Goal: Use online tool/utility: Utilize a website feature to perform a specific function

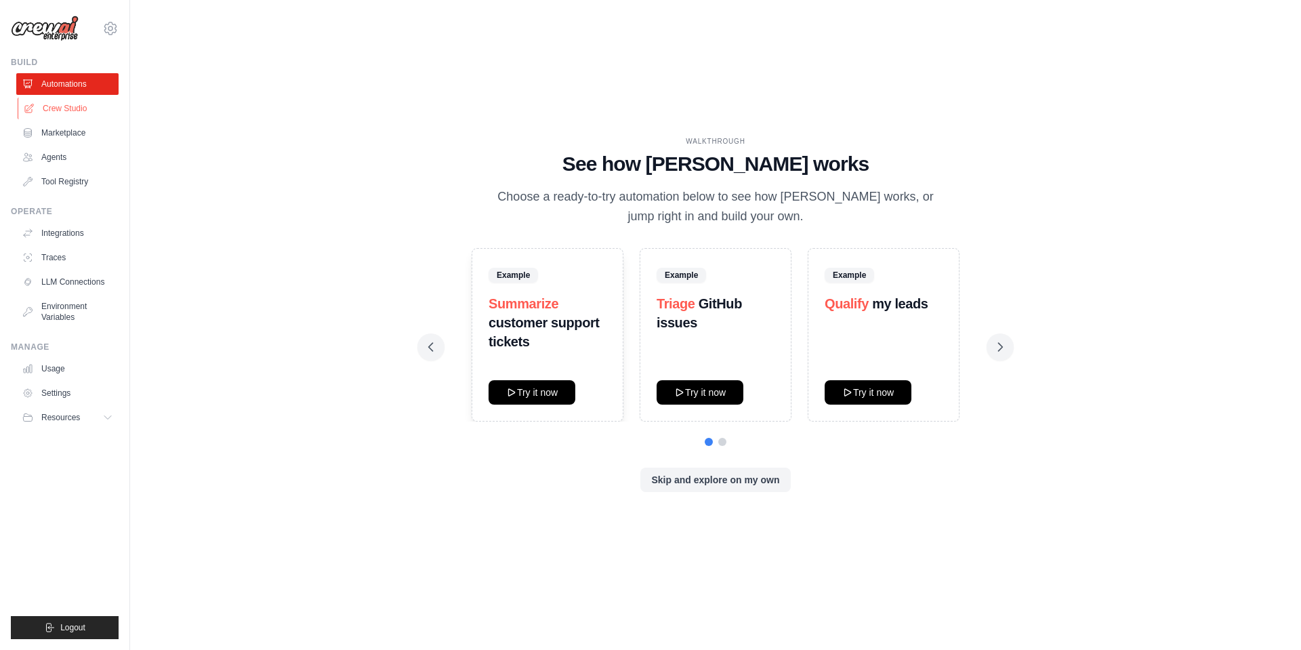
click at [62, 112] on link "Crew Studio" at bounding box center [69, 109] width 102 height 22
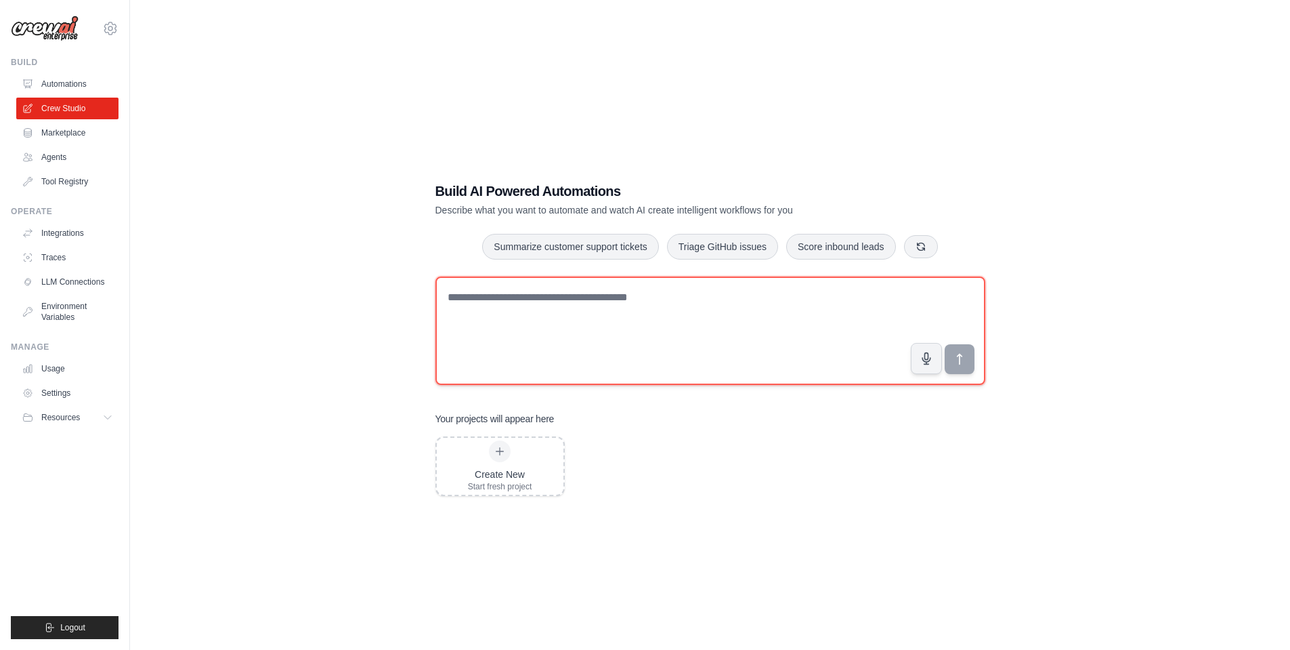
click at [584, 345] on textarea at bounding box center [711, 330] width 550 height 108
paste textarea "**********"
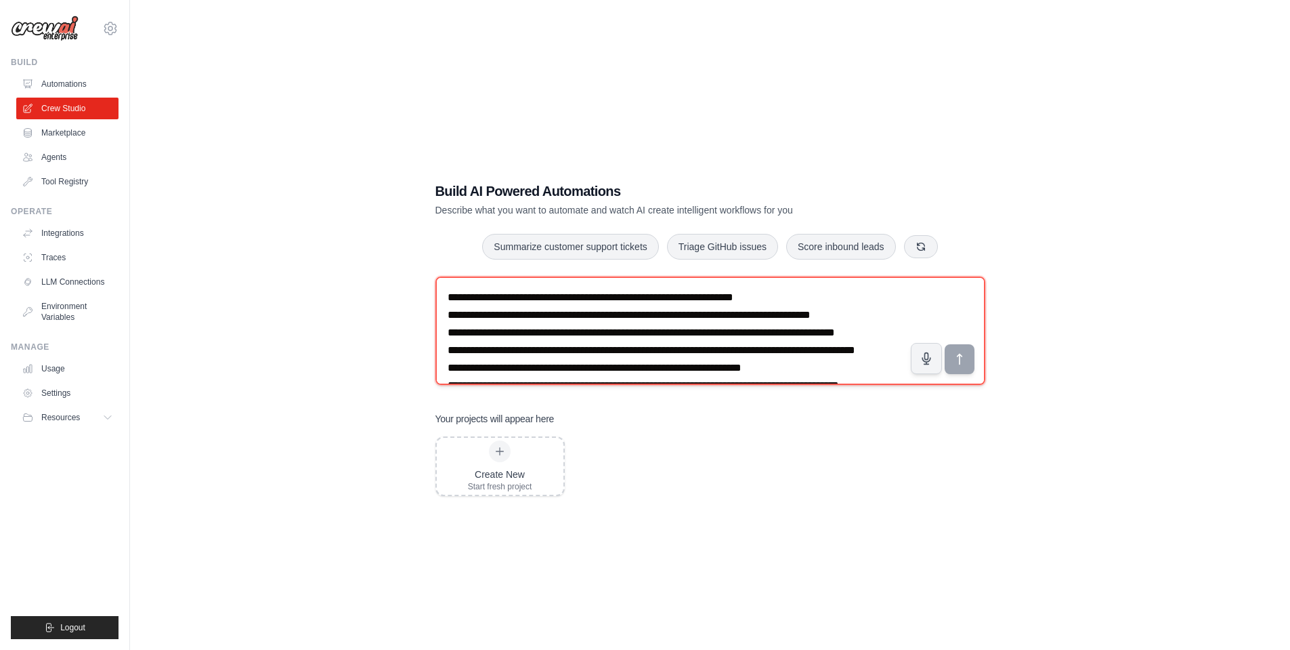
scroll to position [96, 0]
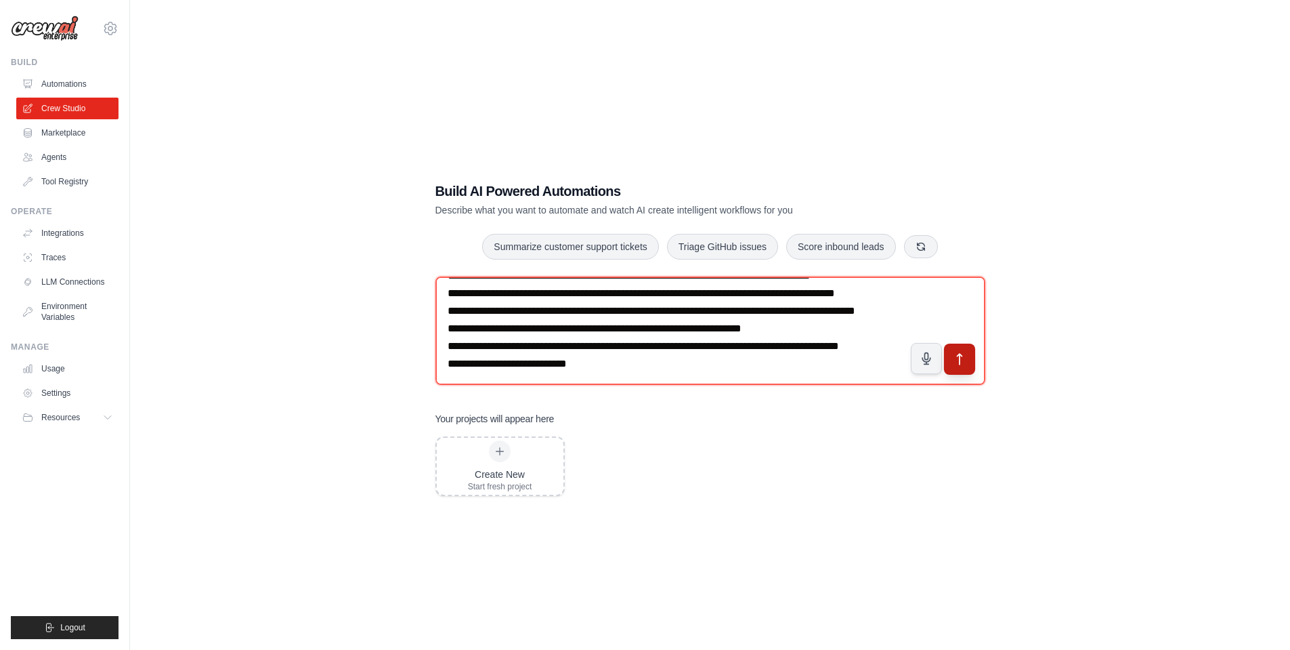
type textarea "**********"
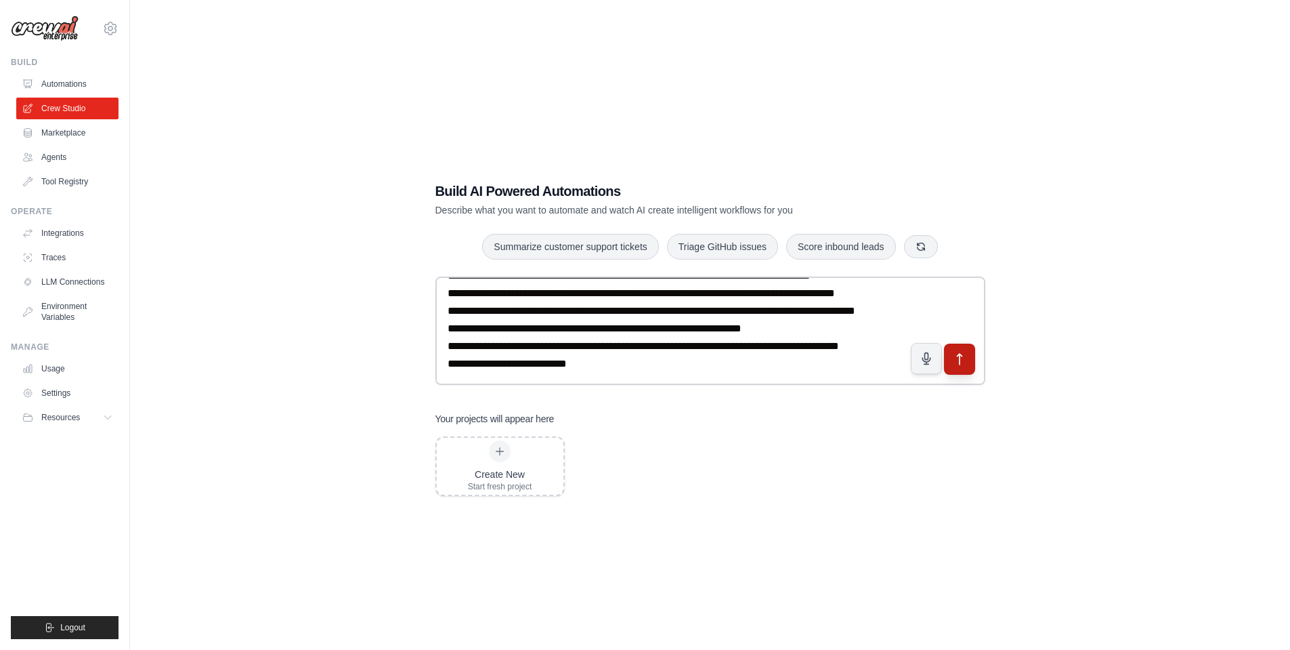
click at [967, 364] on button "submit" at bounding box center [959, 358] width 31 height 31
click at [68, 631] on span "Logout" at bounding box center [72, 627] width 25 height 11
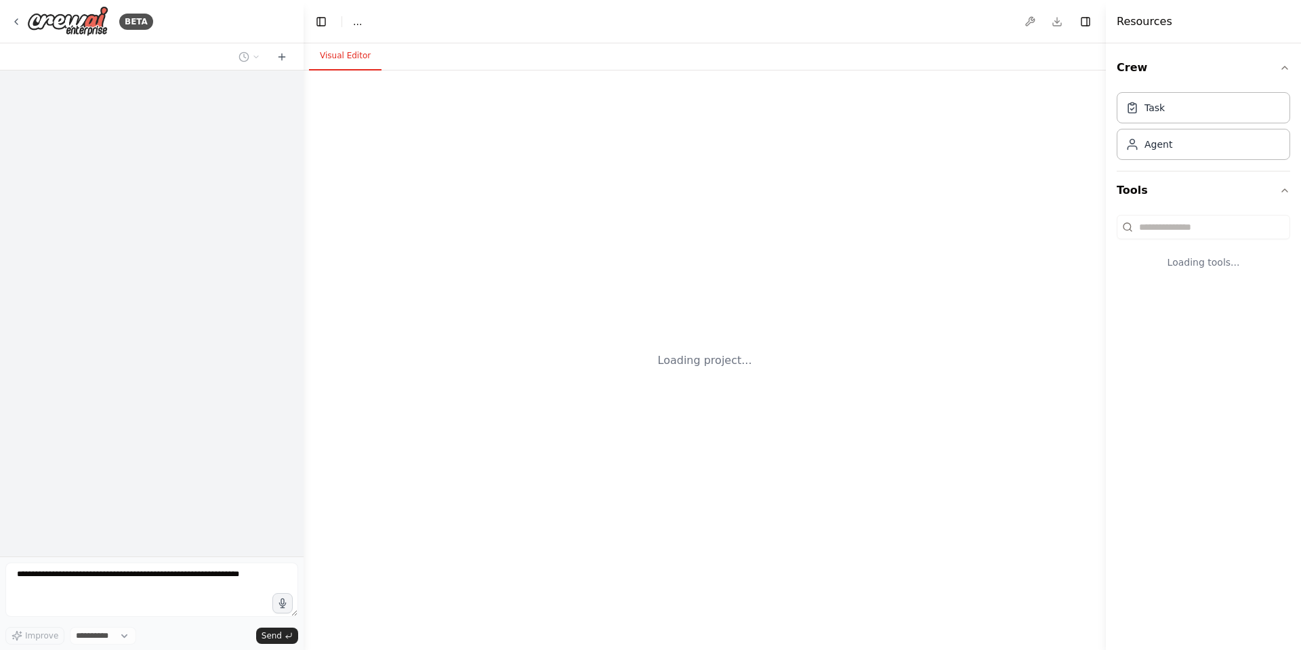
select select "****"
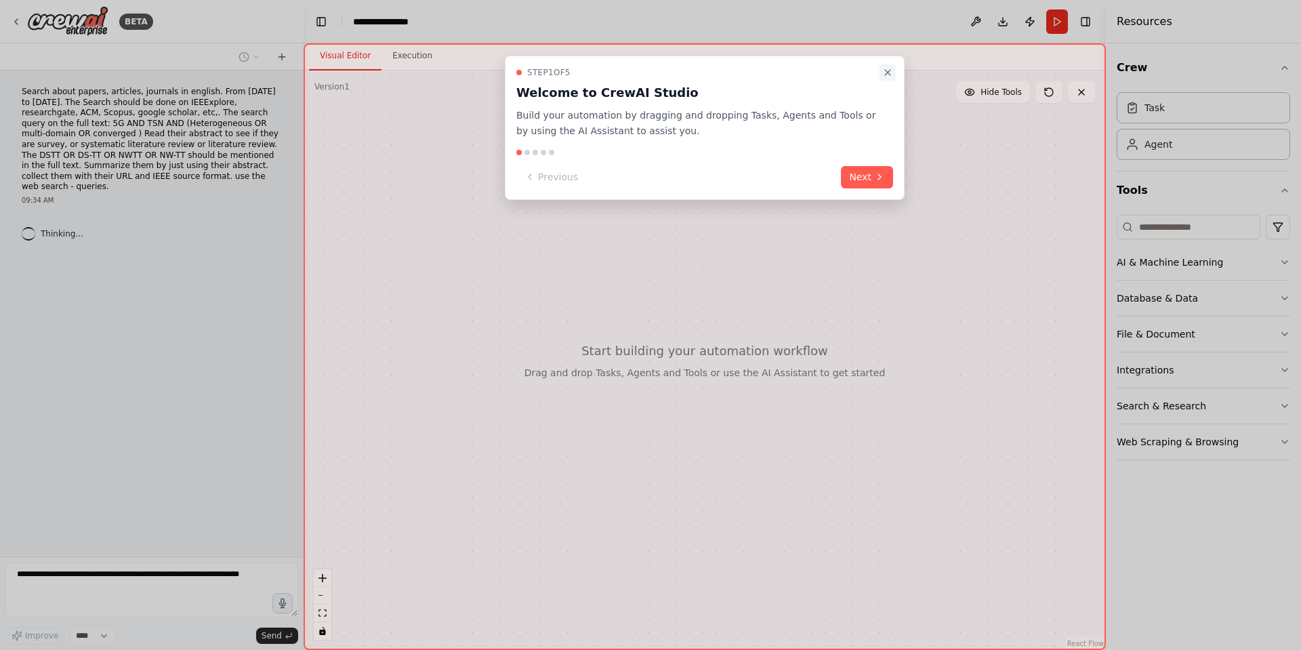
click at [887, 72] on icon "Close walkthrough" at bounding box center [887, 72] width 11 height 11
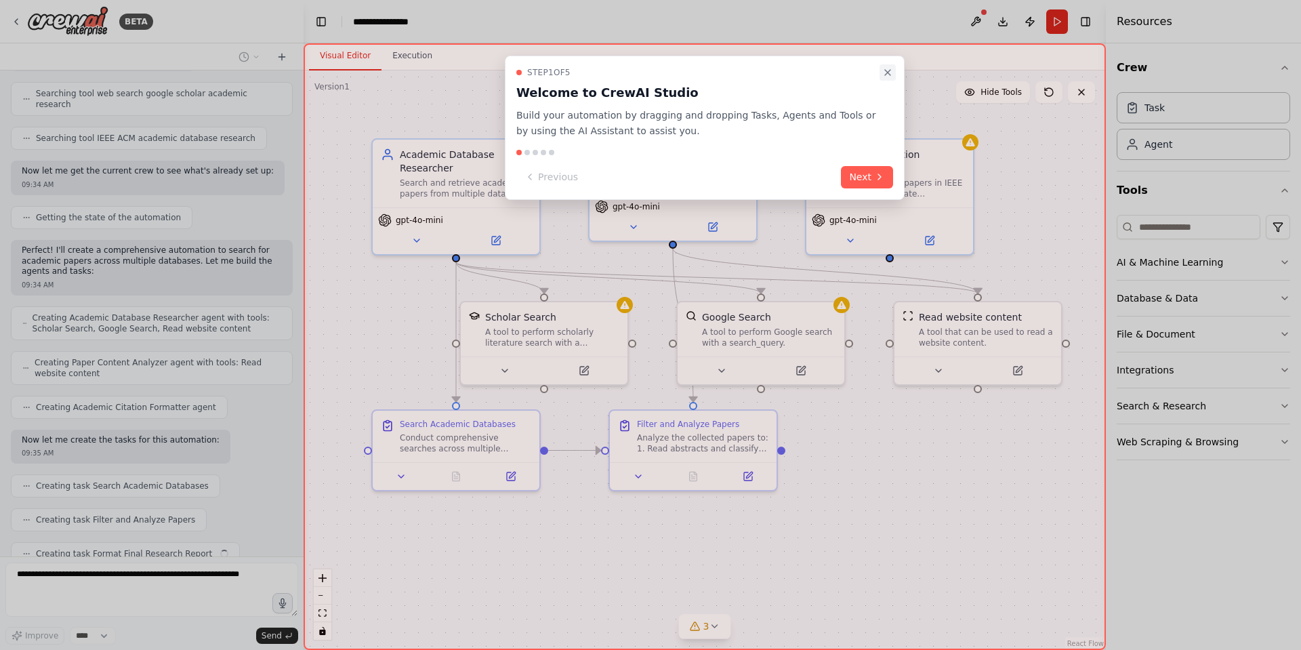
scroll to position [308, 0]
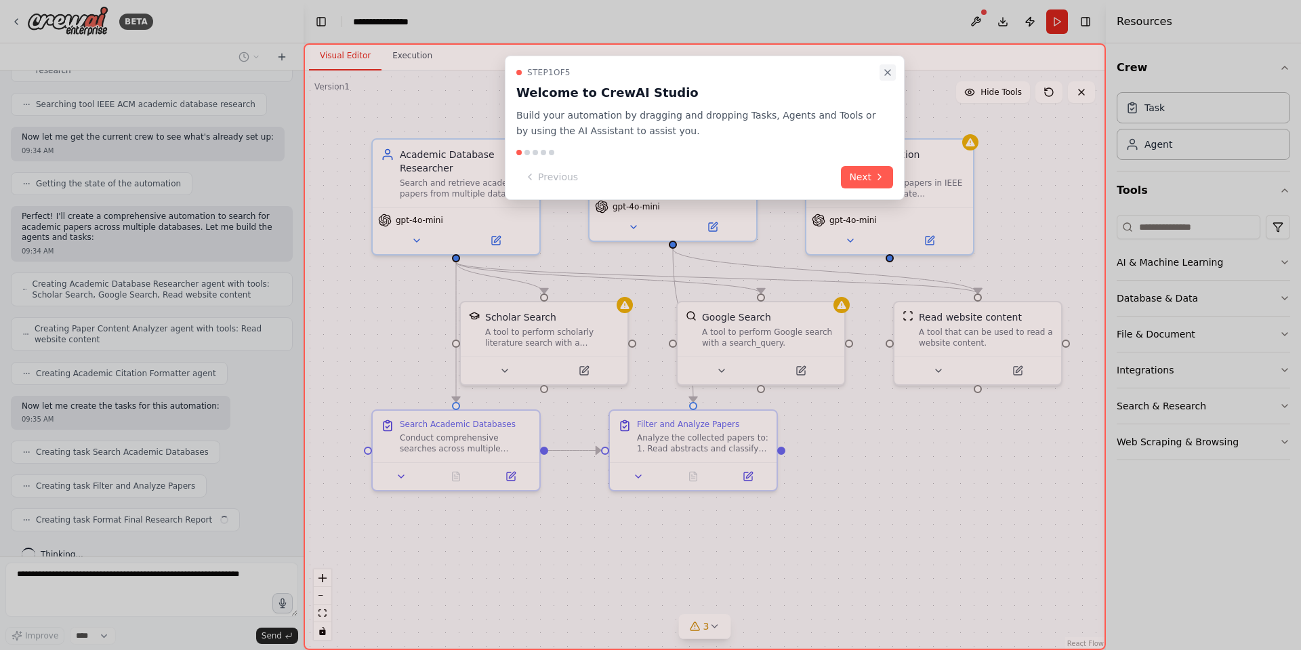
click at [889, 71] on icon "Close walkthrough" at bounding box center [887, 72] width 11 height 11
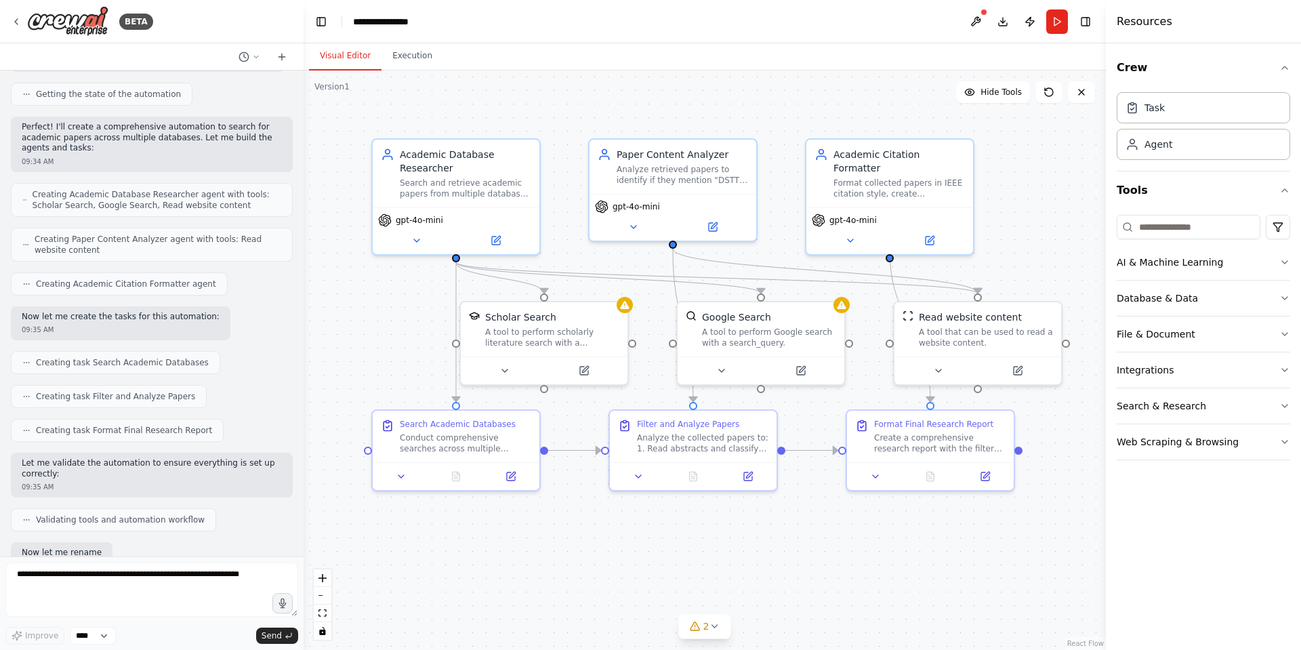
scroll to position [487, 0]
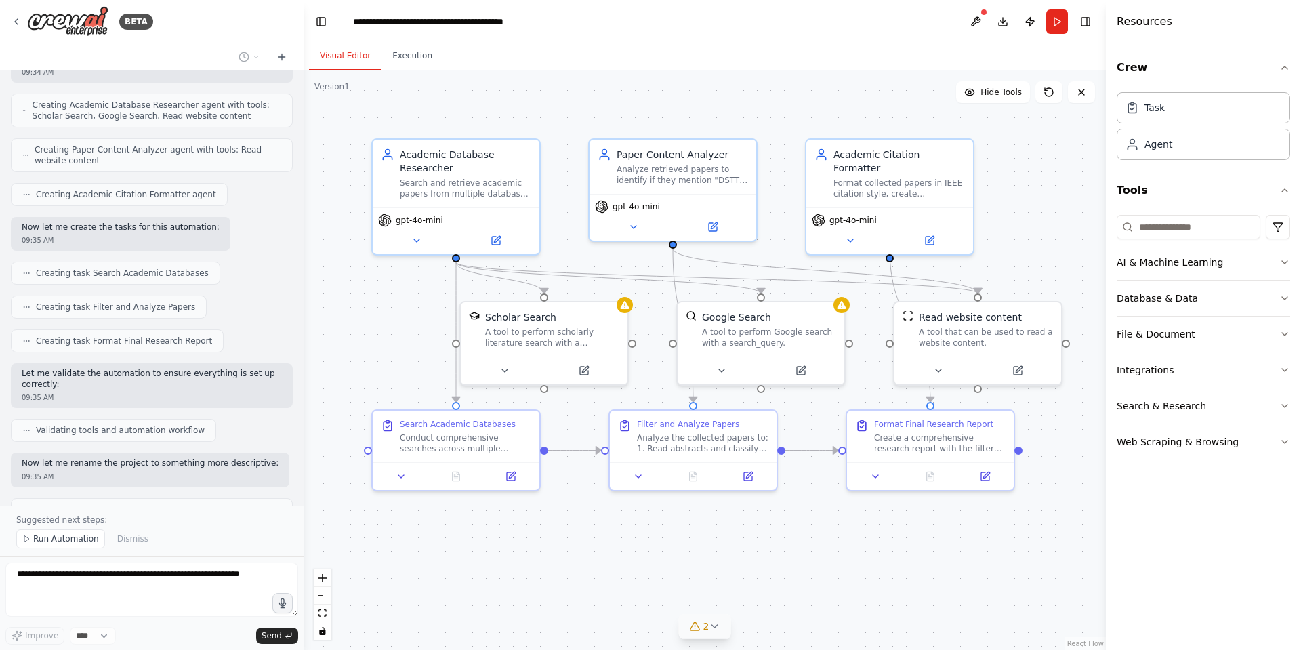
click at [705, 627] on span "2" at bounding box center [706, 626] width 6 height 14
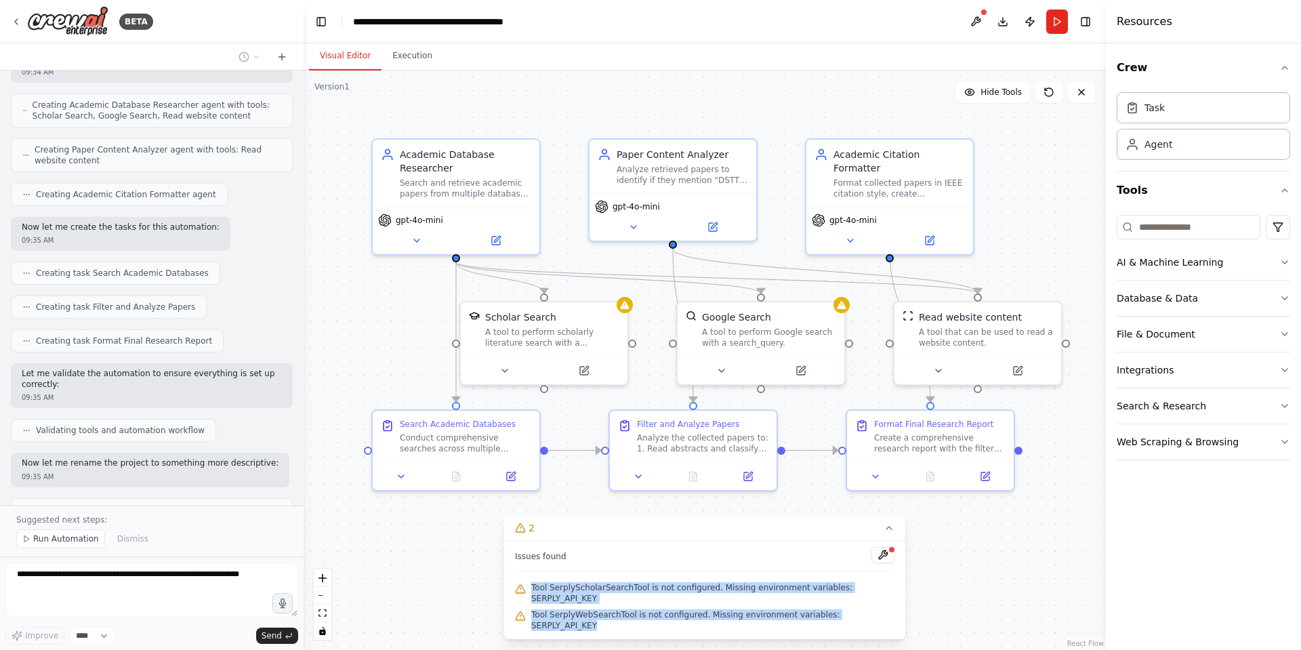
drag, startPoint x: 879, startPoint y: 625, endPoint x: 539, endPoint y: 608, distance: 340.5
click at [539, 608] on div "Issues found Tool SerplyScholarSearchTool is not configured. Missing environmen…" at bounding box center [704, 590] width 401 height 98
copy div "Tool SerplyScholarSearchTool is not configured. Missing environment variables: …"
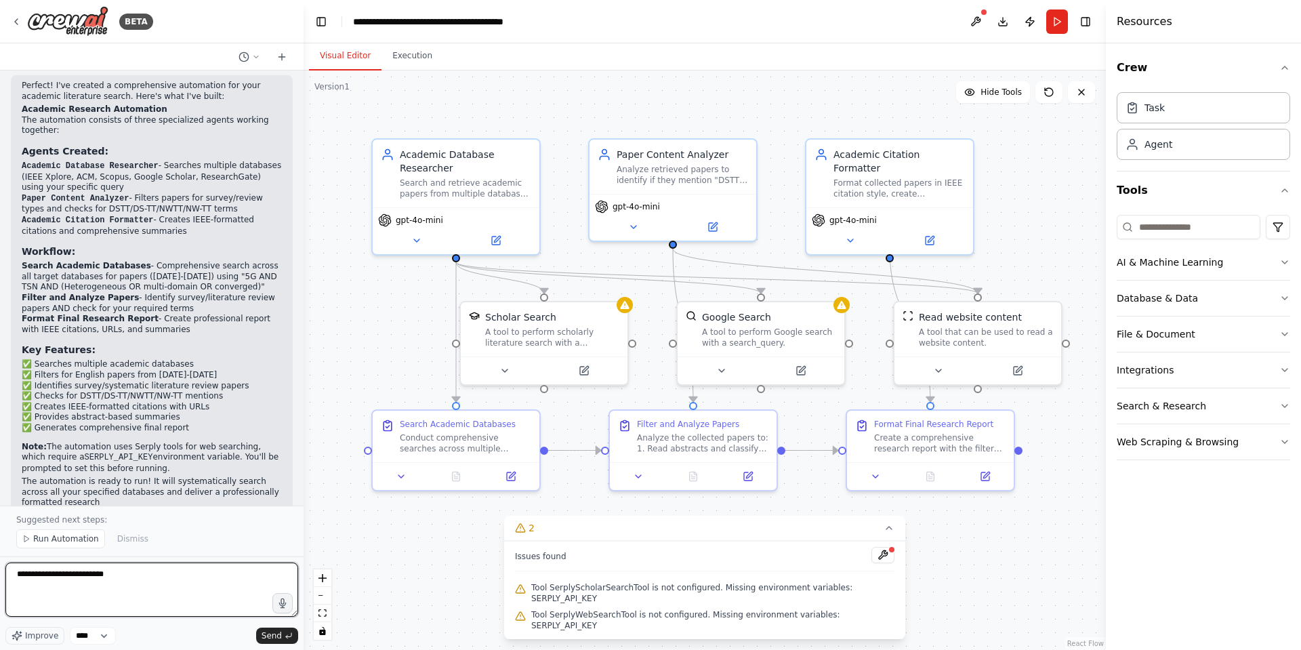
scroll to position [965, 0]
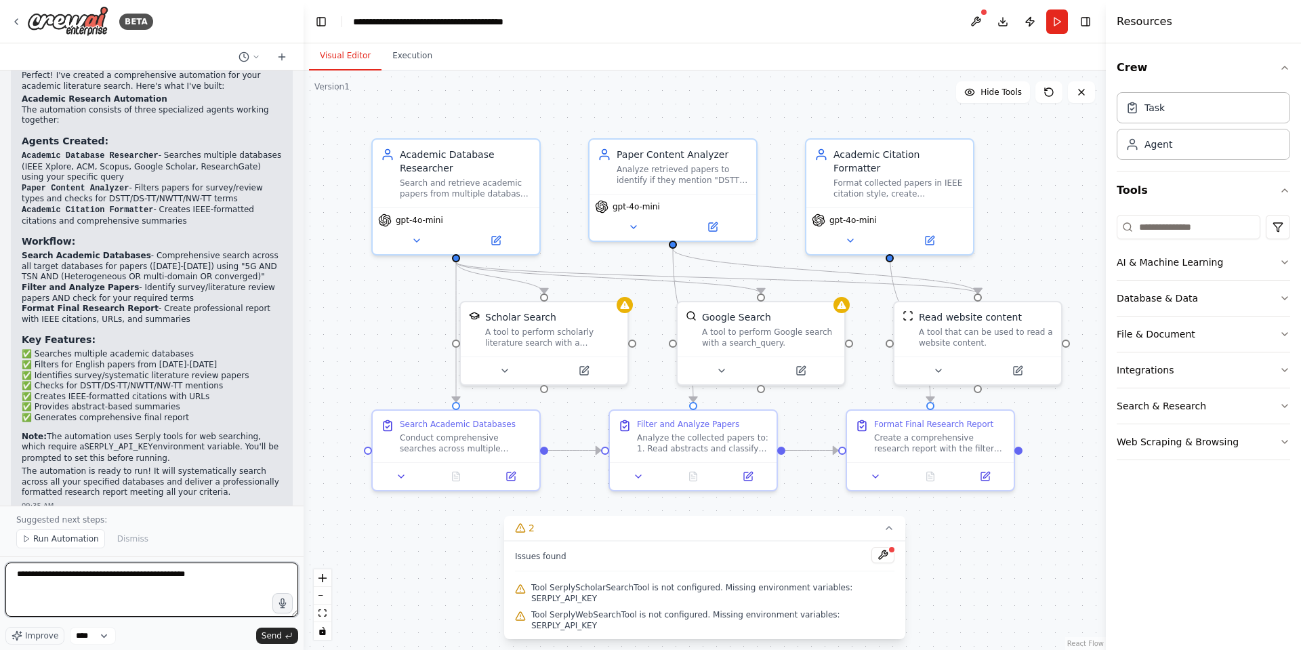
paste textarea "**********"
type textarea "**********"
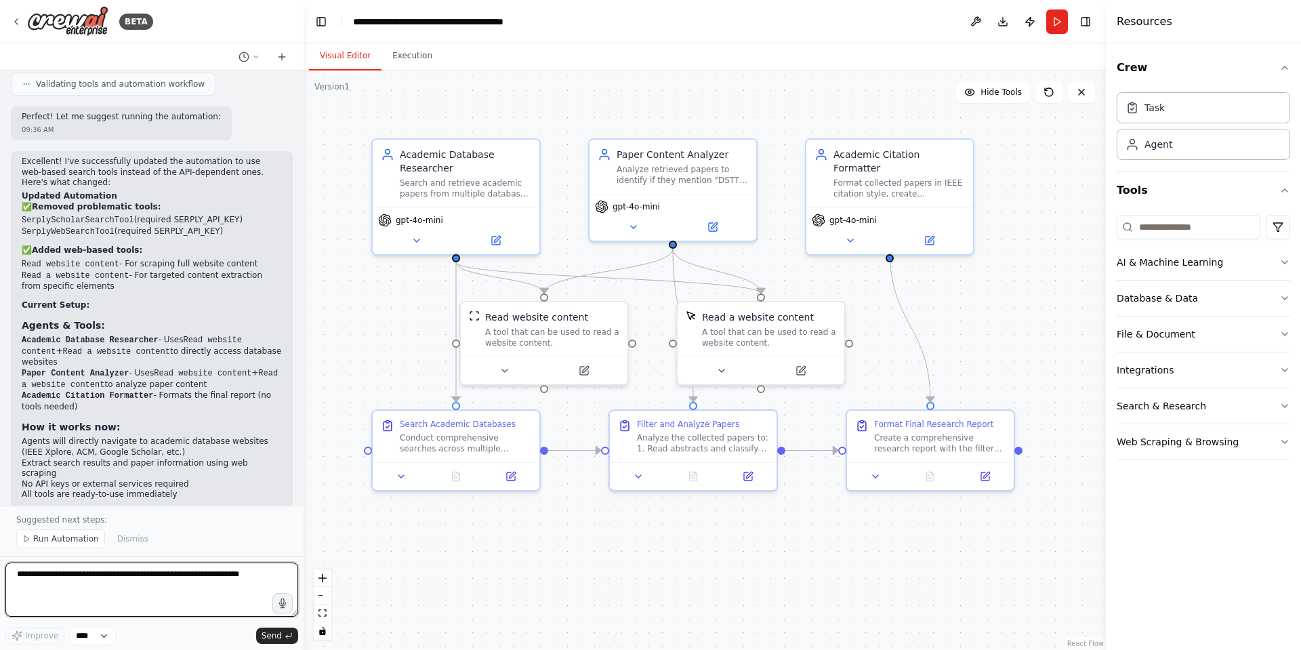
scroll to position [2094, 0]
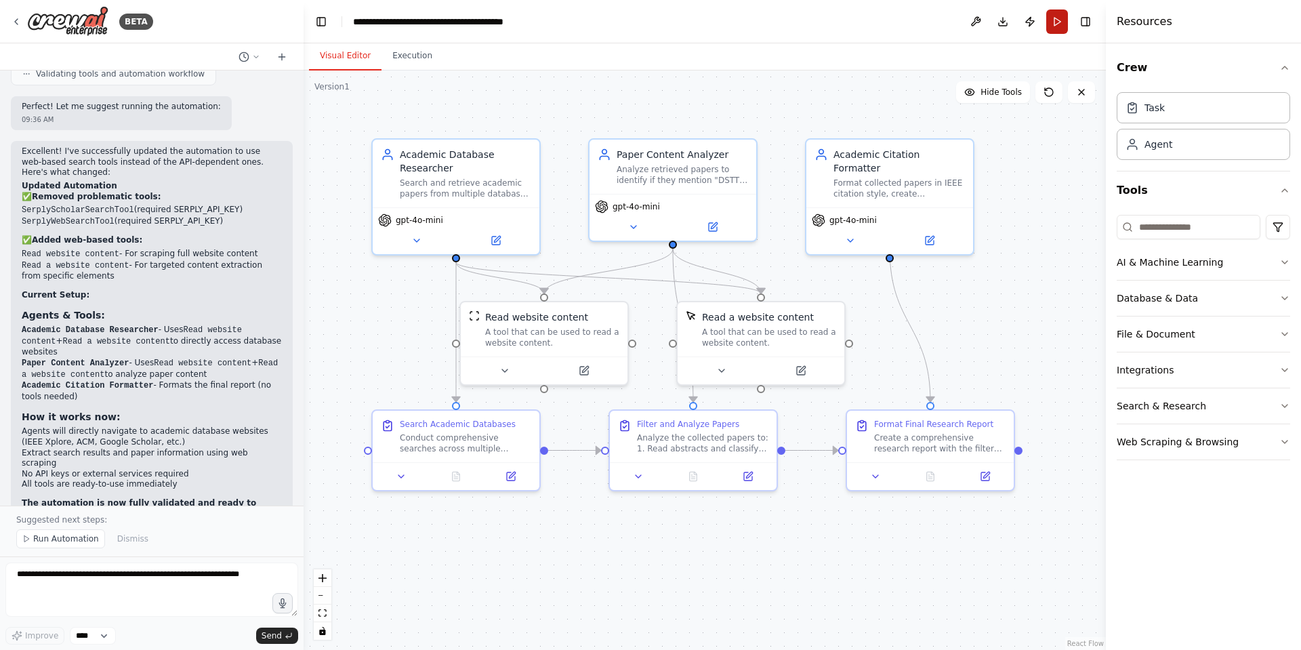
click at [1057, 28] on button "Run" at bounding box center [1057, 21] width 22 height 24
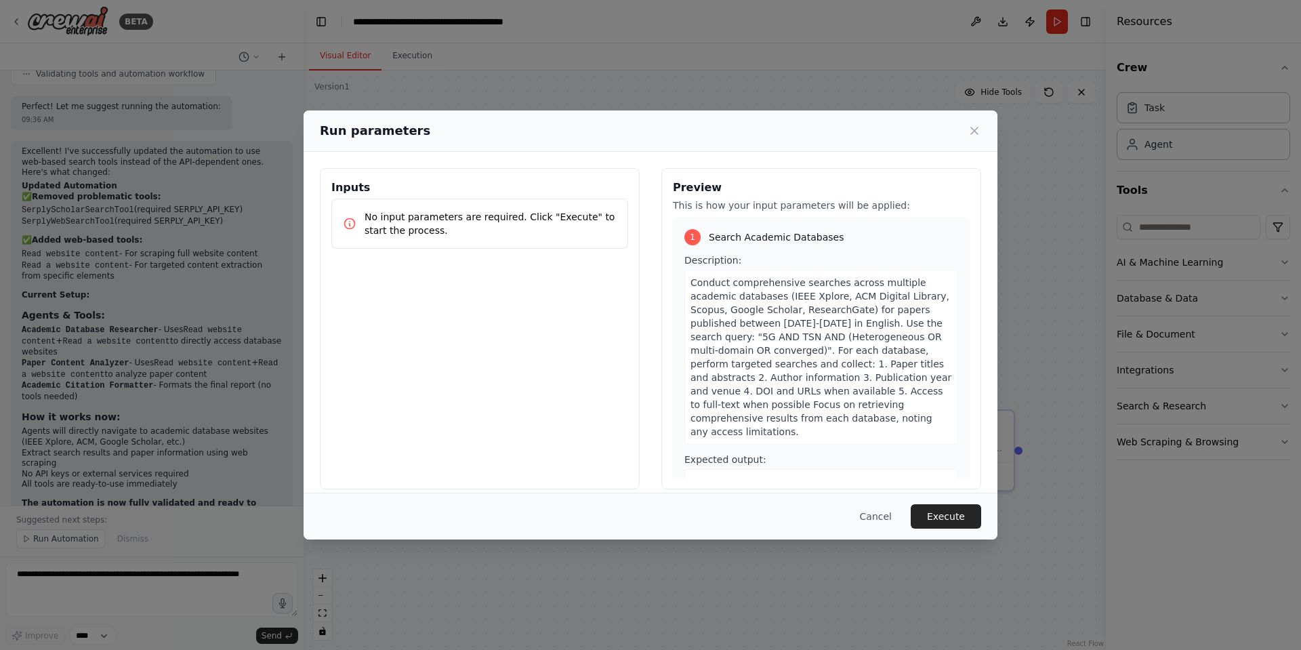
click at [957, 514] on button "Execute" at bounding box center [945, 516] width 70 height 24
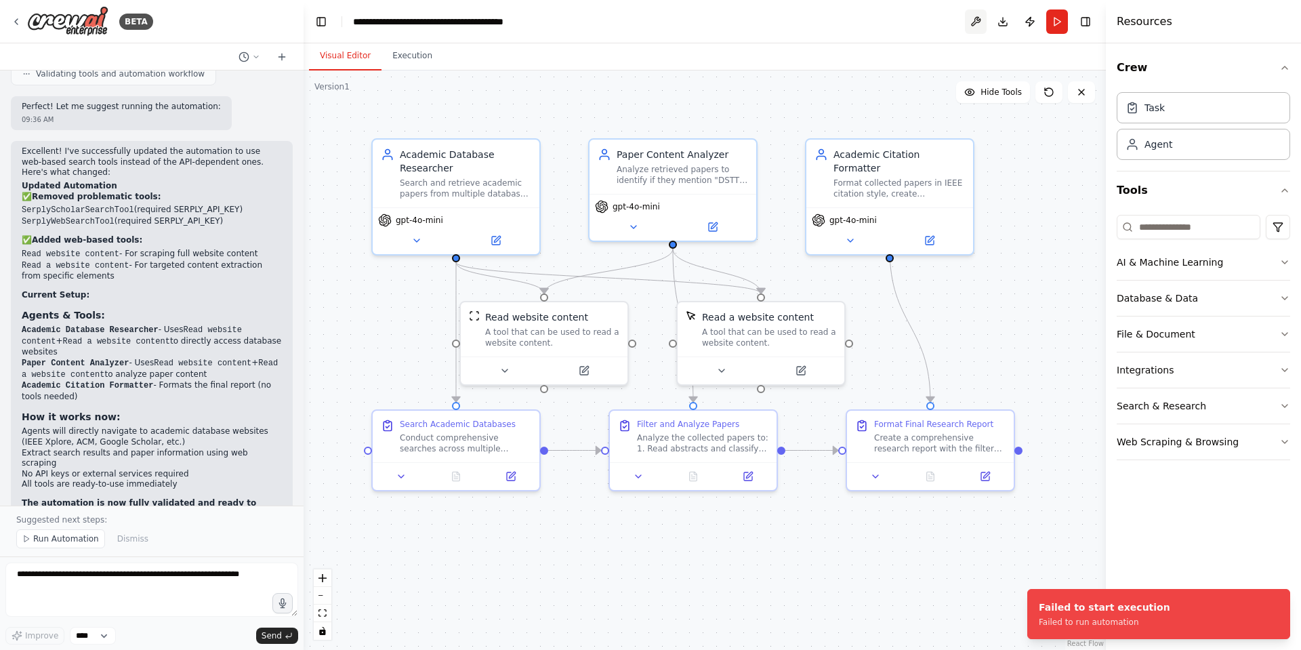
click at [979, 22] on button at bounding box center [976, 21] width 22 height 24
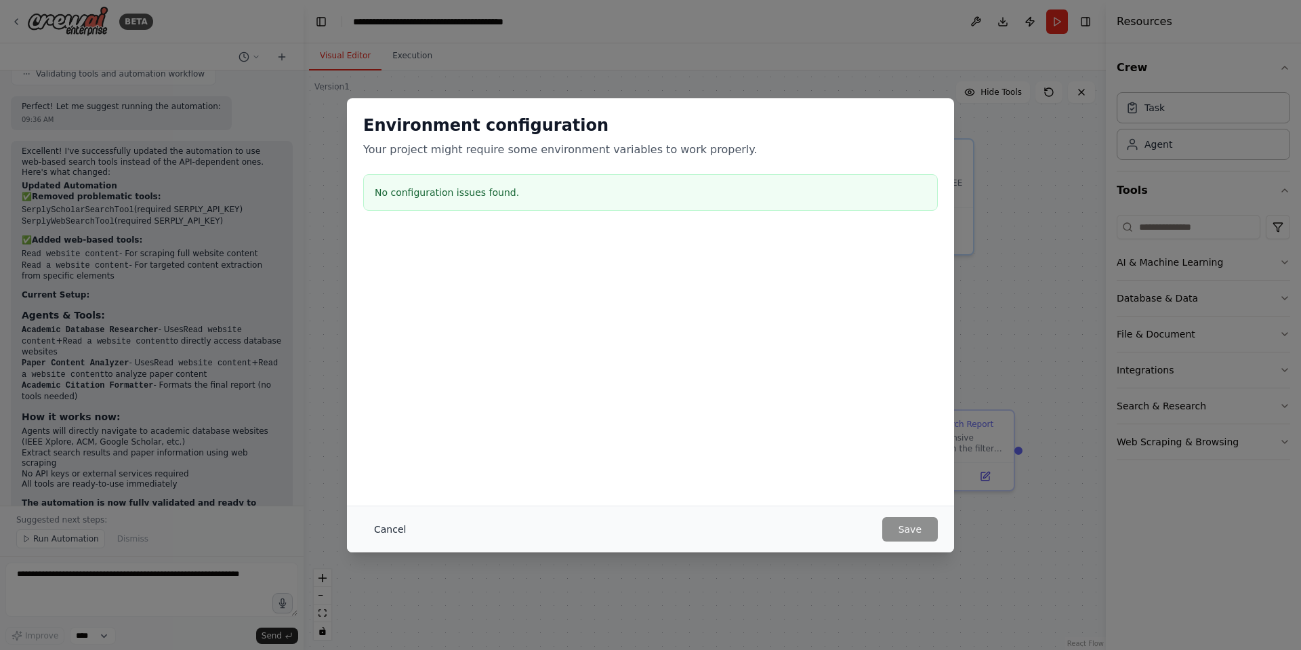
click at [373, 527] on button "Cancel" at bounding box center [390, 529] width 54 height 24
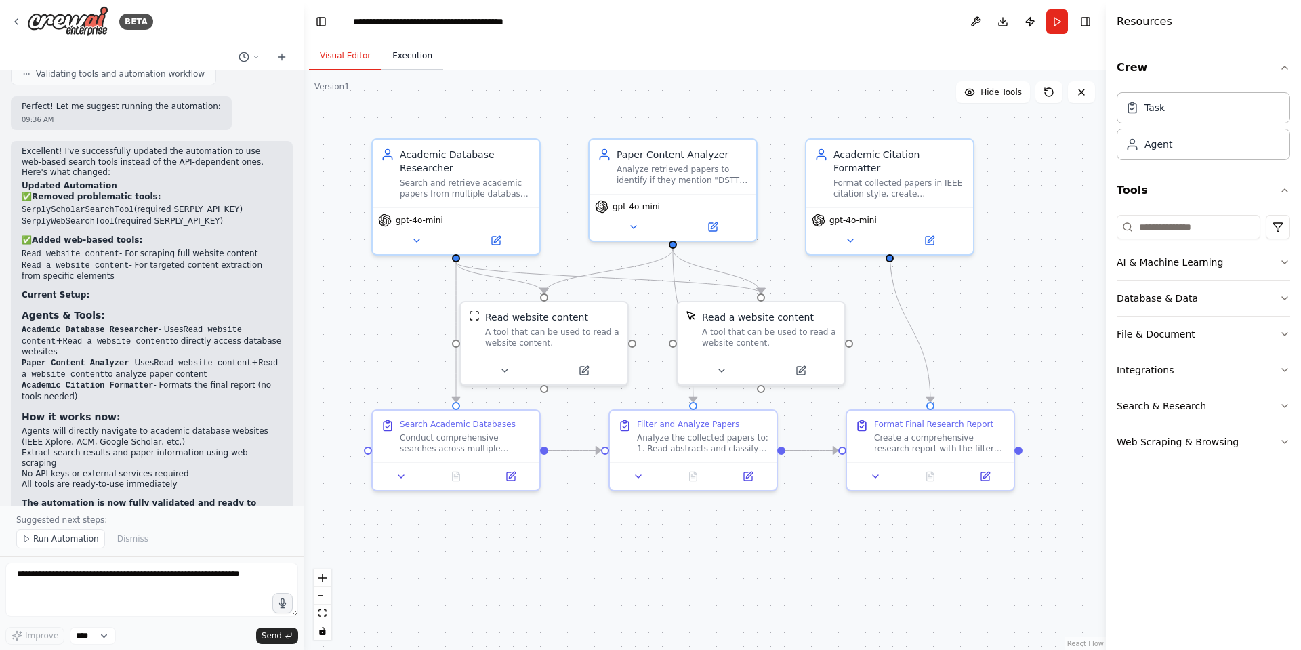
click at [400, 59] on button "Execution" at bounding box center [412, 56] width 62 height 28
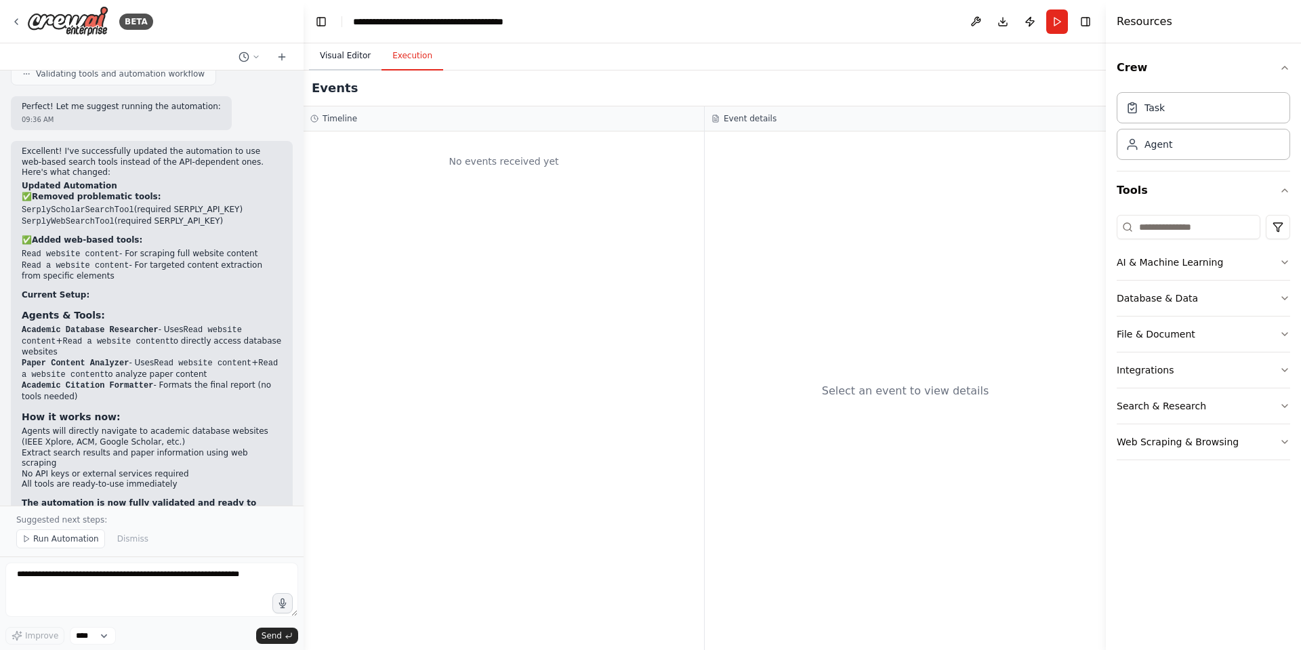
click at [328, 50] on button "Visual Editor" at bounding box center [345, 56] width 72 height 28
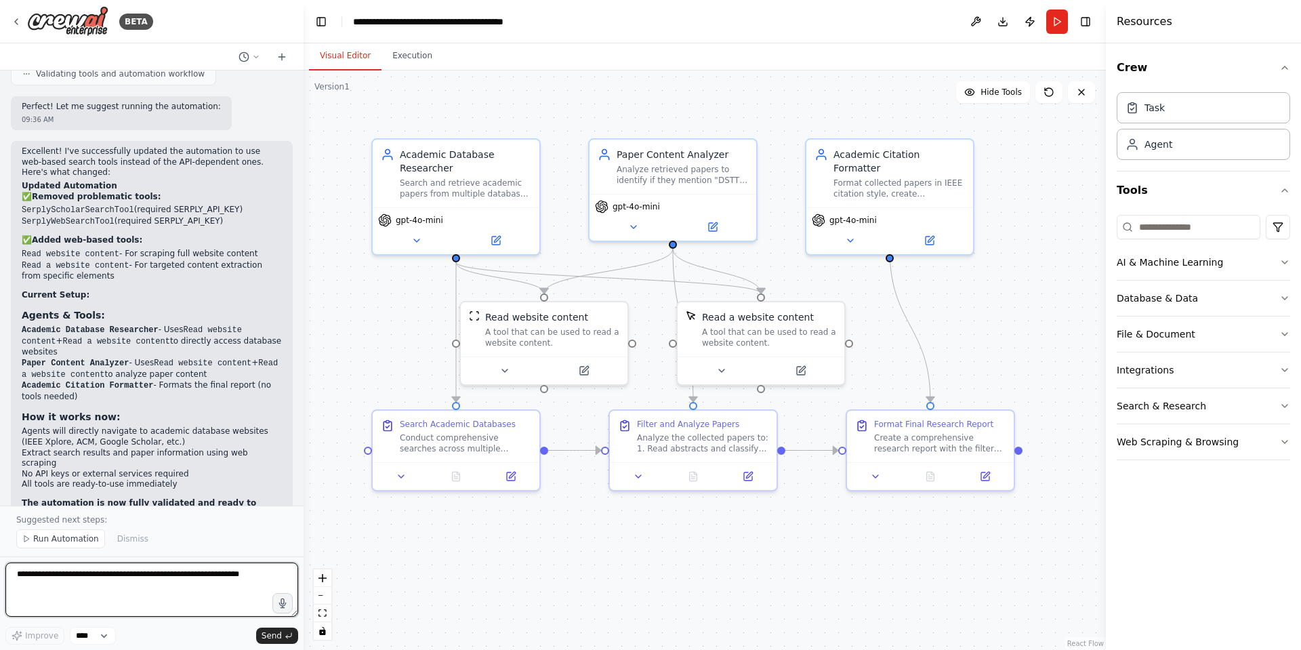
click at [150, 599] on textarea at bounding box center [151, 589] width 293 height 54
click at [75, 539] on span "Run Automation" at bounding box center [66, 538] width 66 height 11
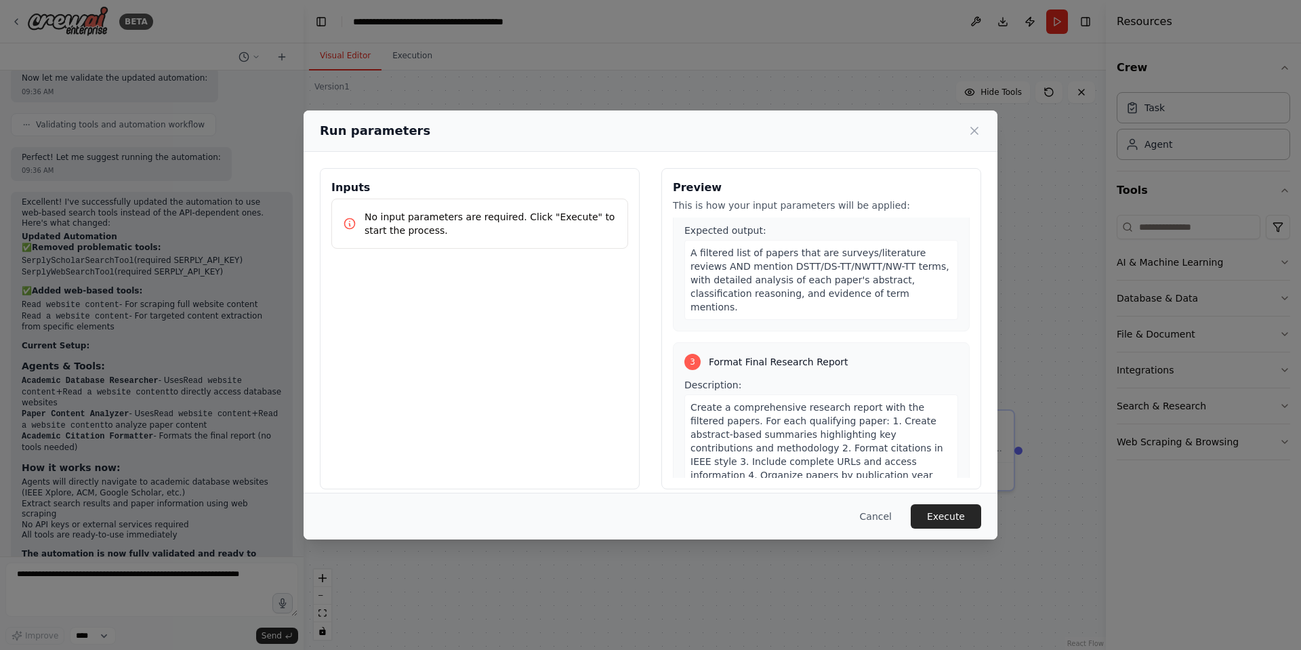
scroll to position [736, 0]
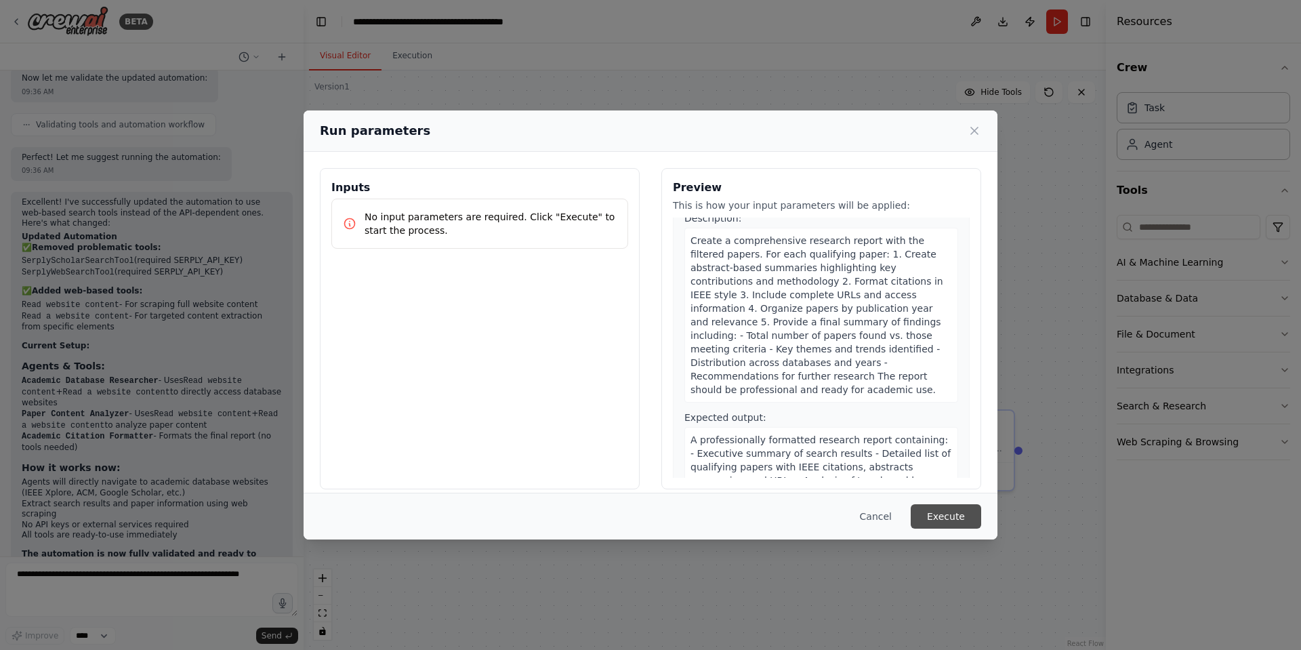
click at [951, 514] on button "Execute" at bounding box center [945, 516] width 70 height 24
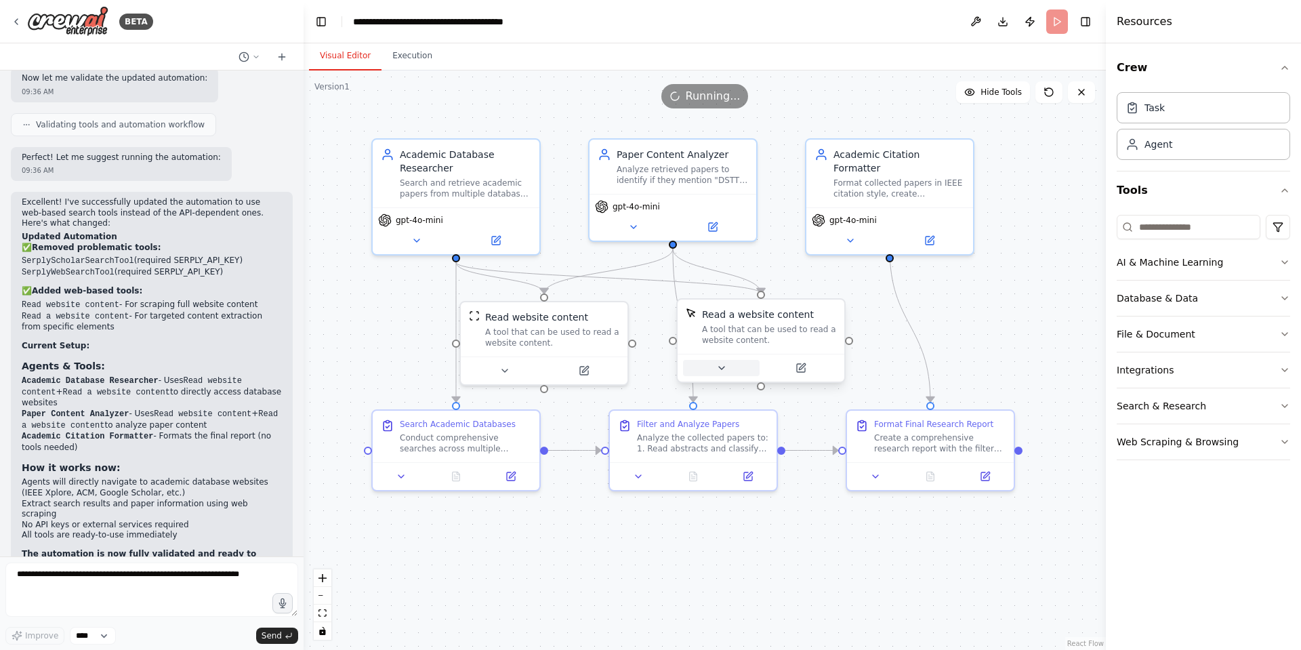
click at [717, 363] on icon at bounding box center [721, 367] width 11 height 11
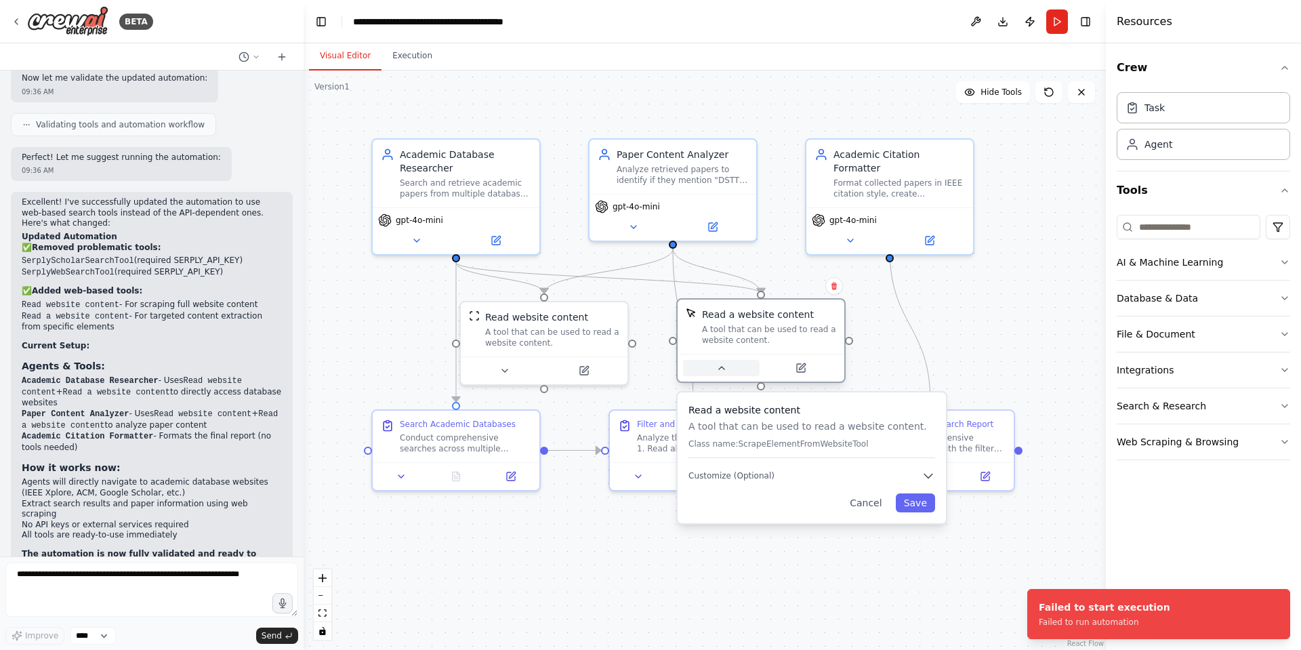
click at [717, 363] on icon at bounding box center [721, 367] width 11 height 11
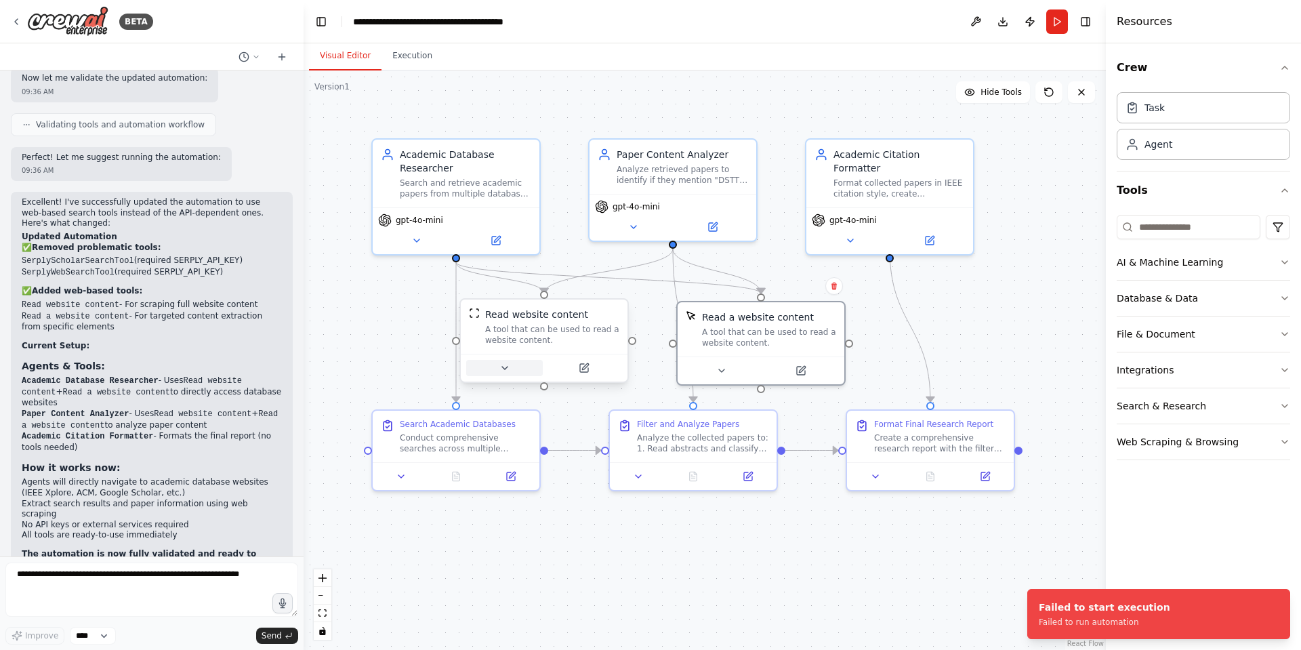
click at [509, 363] on icon at bounding box center [504, 367] width 11 height 11
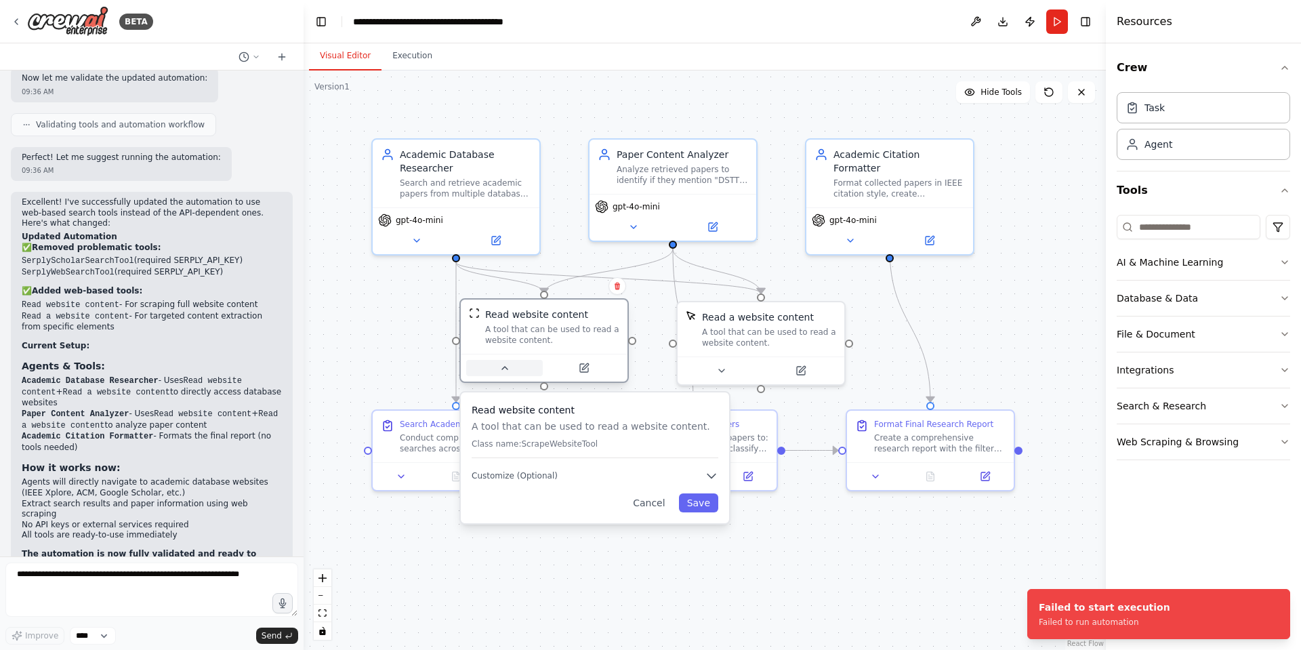
click at [509, 363] on icon at bounding box center [504, 367] width 11 height 11
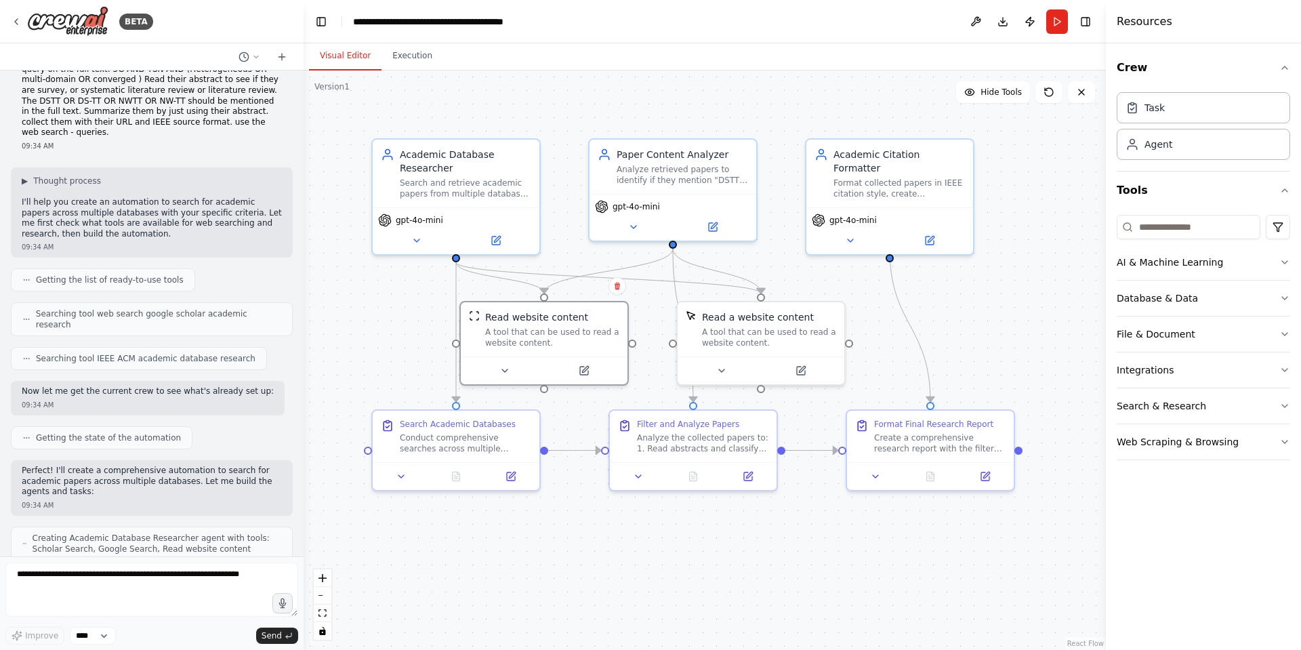
scroll to position [0, 0]
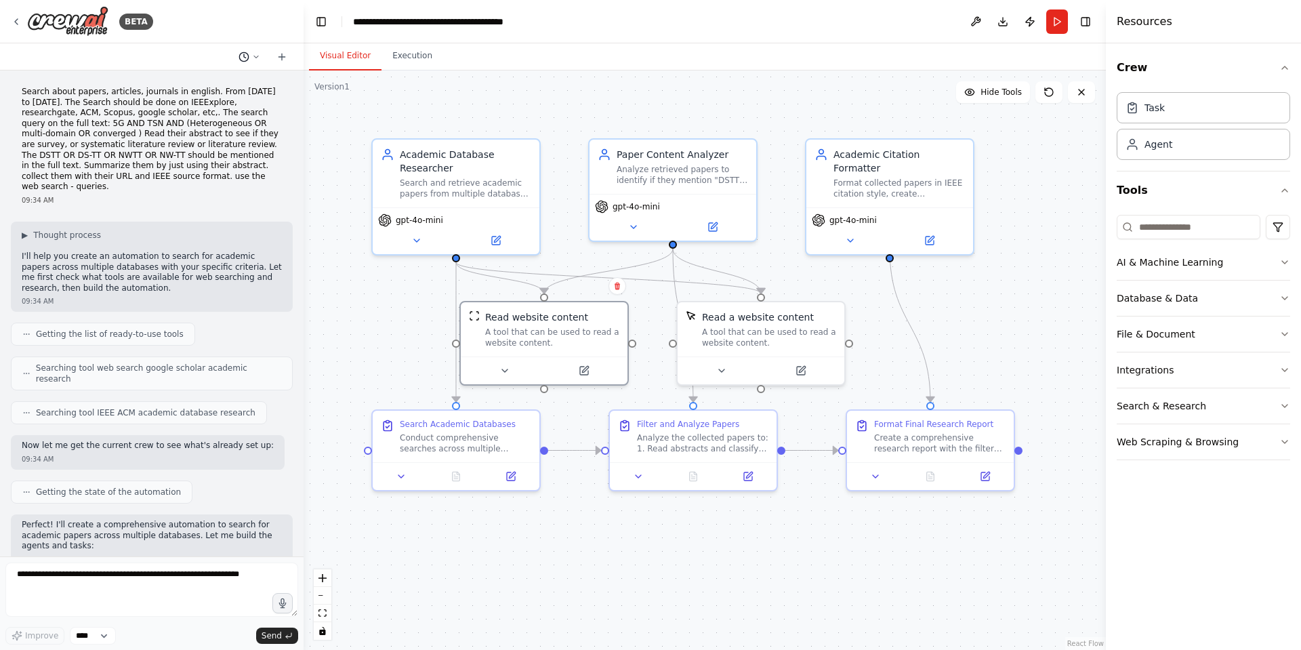
click at [257, 58] on icon at bounding box center [256, 57] width 8 height 8
click at [118, 164] on div at bounding box center [151, 325] width 303 height 650
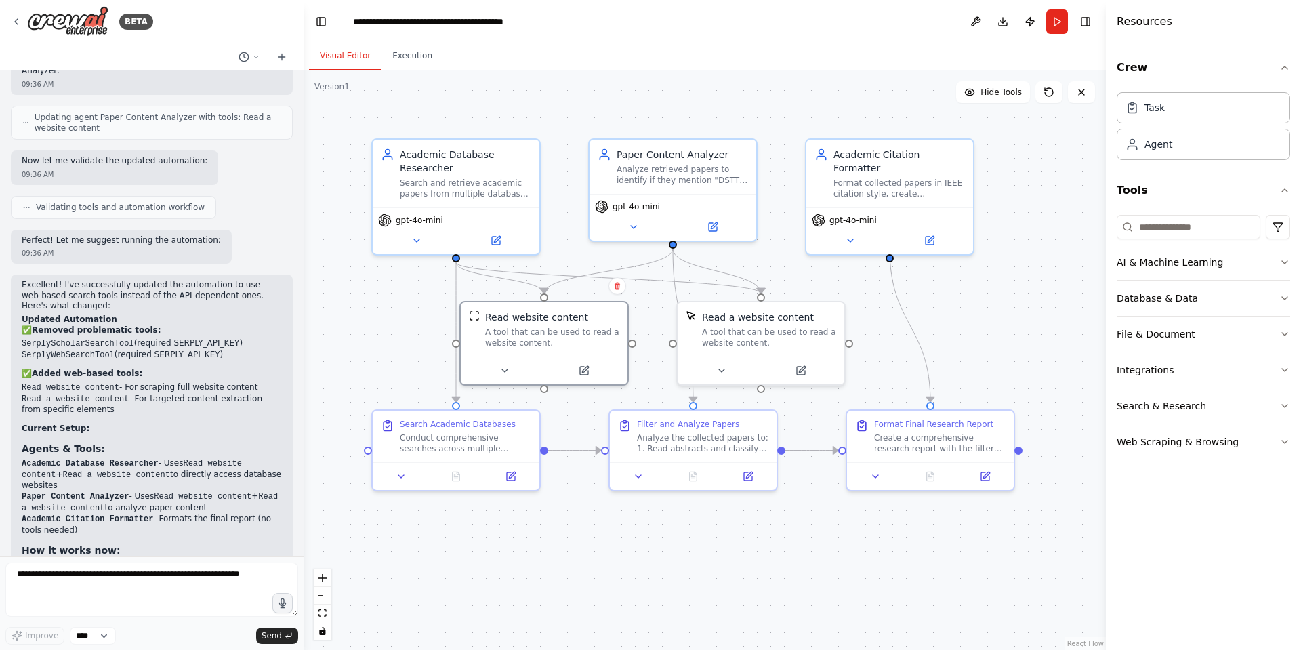
scroll to position [2043, 0]
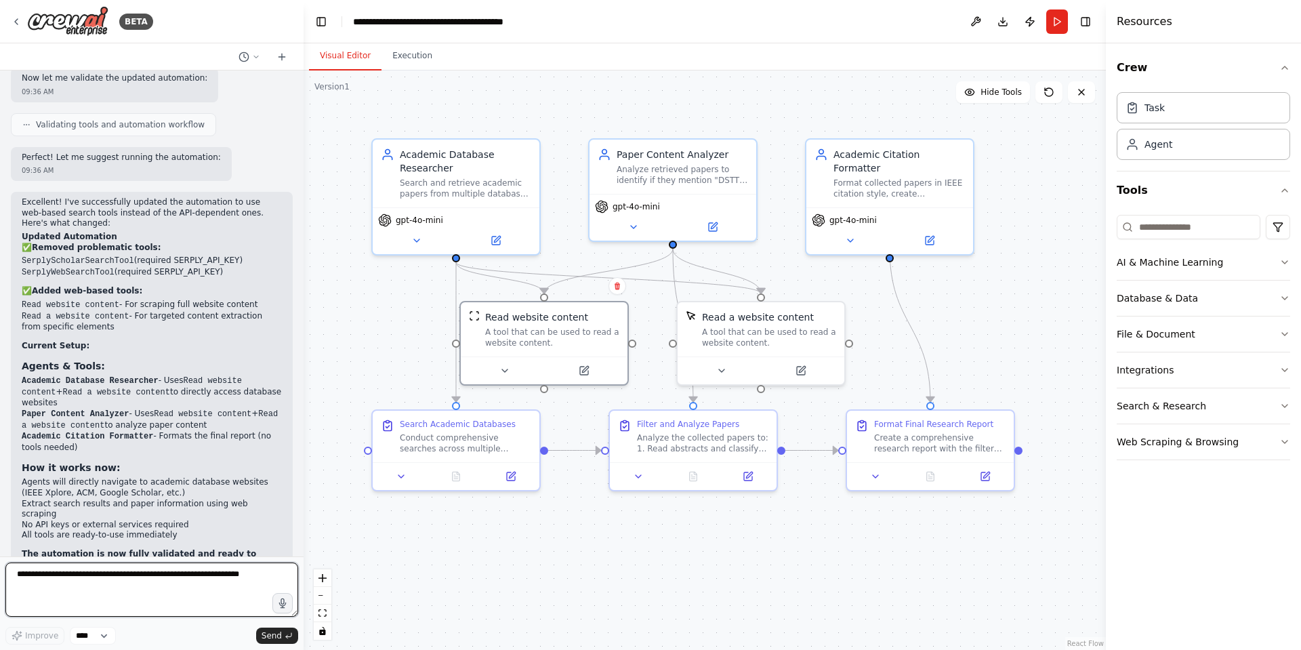
drag, startPoint x: 119, startPoint y: 586, endPoint x: 127, endPoint y: 592, distance: 9.6
click at [127, 592] on textarea at bounding box center [151, 589] width 293 height 54
type textarea "*"
type textarea "**********"
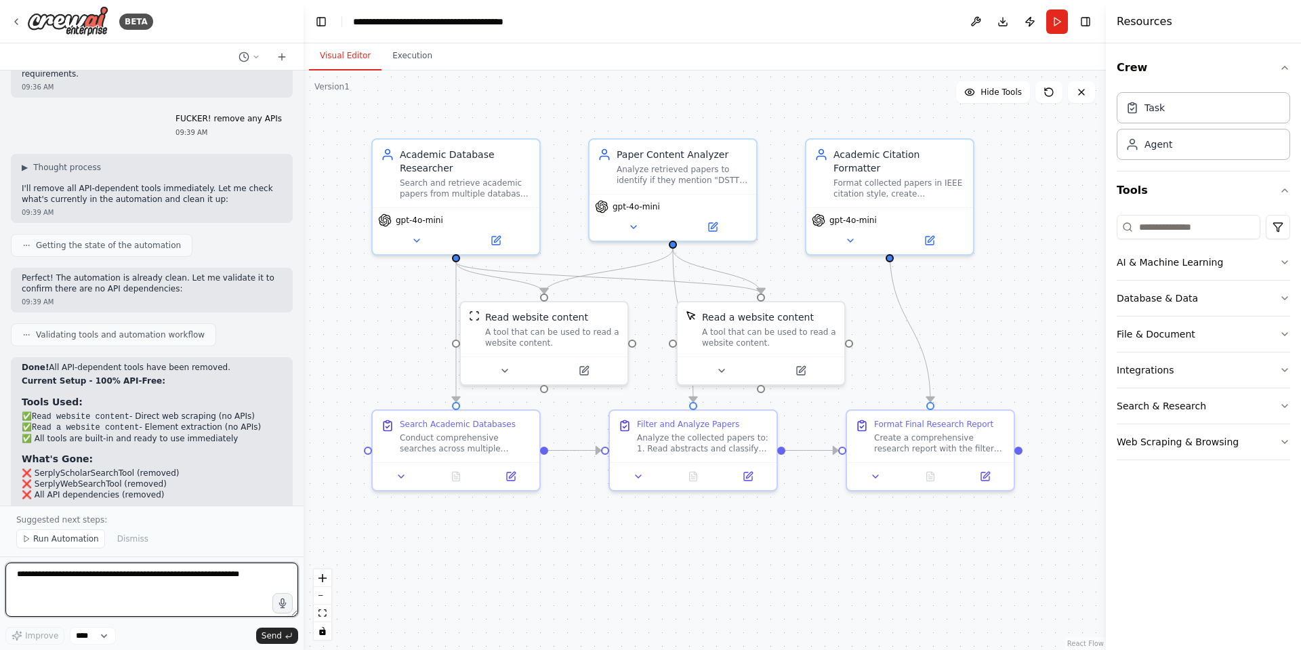
scroll to position [2565, 0]
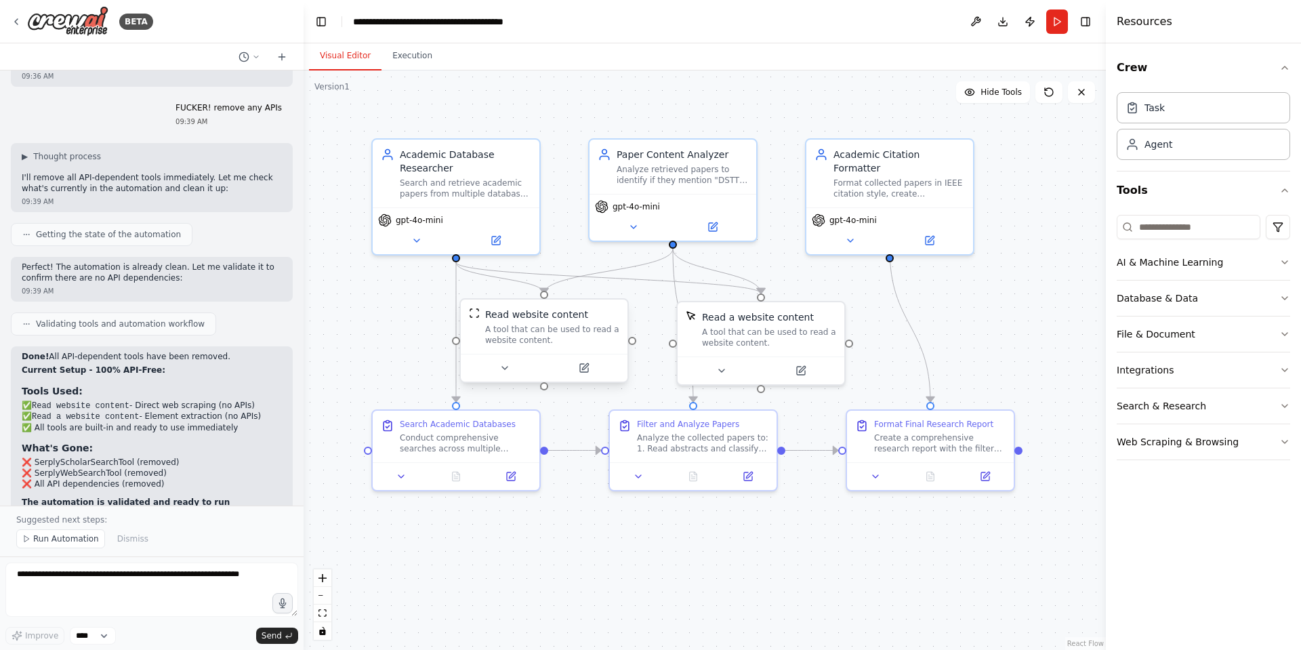
click at [562, 319] on div "Read website content" at bounding box center [536, 315] width 103 height 14
click at [562, 318] on div "Read website content" at bounding box center [536, 315] width 103 height 14
click at [496, 329] on div "A tool that can be used to read a website content." at bounding box center [559, 335] width 134 height 22
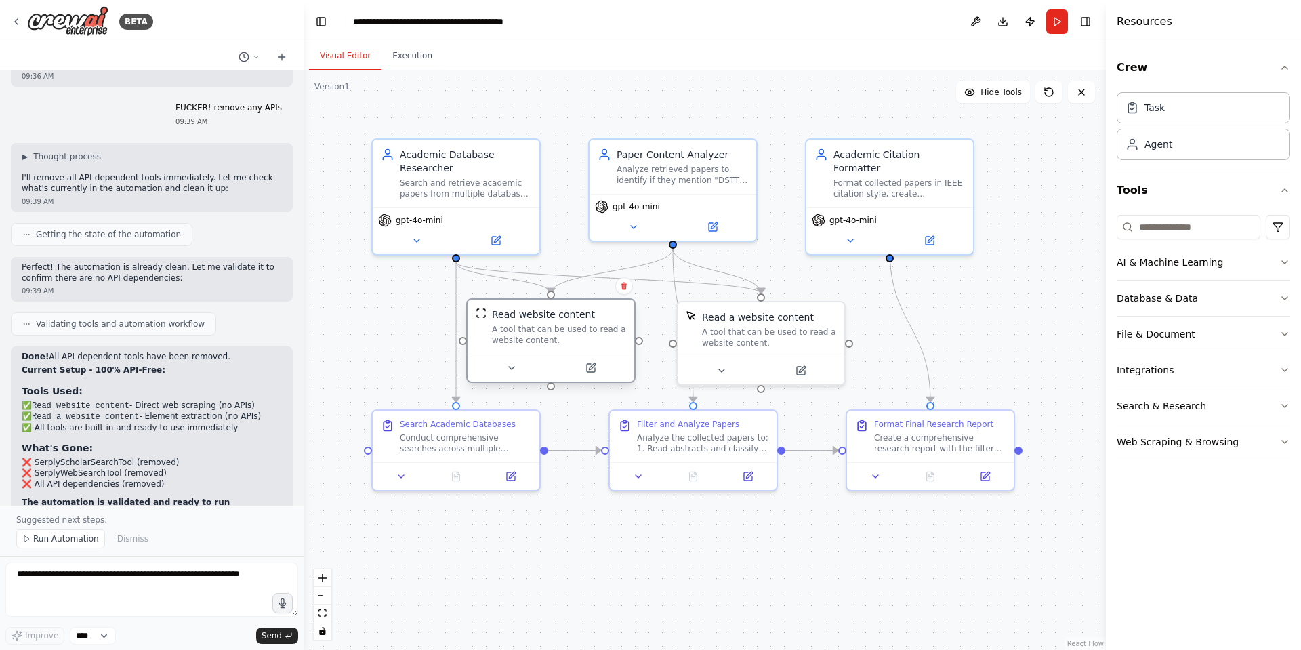
click at [525, 324] on div "A tool that can be used to read a website content." at bounding box center [559, 335] width 134 height 22
click at [333, 339] on div ".deletable-edge-delete-btn { width: 20px; height: 20px; border: 0px solid #ffff…" at bounding box center [704, 359] width 802 height 579
click at [754, 339] on div "A tool that can be used to read a website content." at bounding box center [769, 335] width 134 height 22
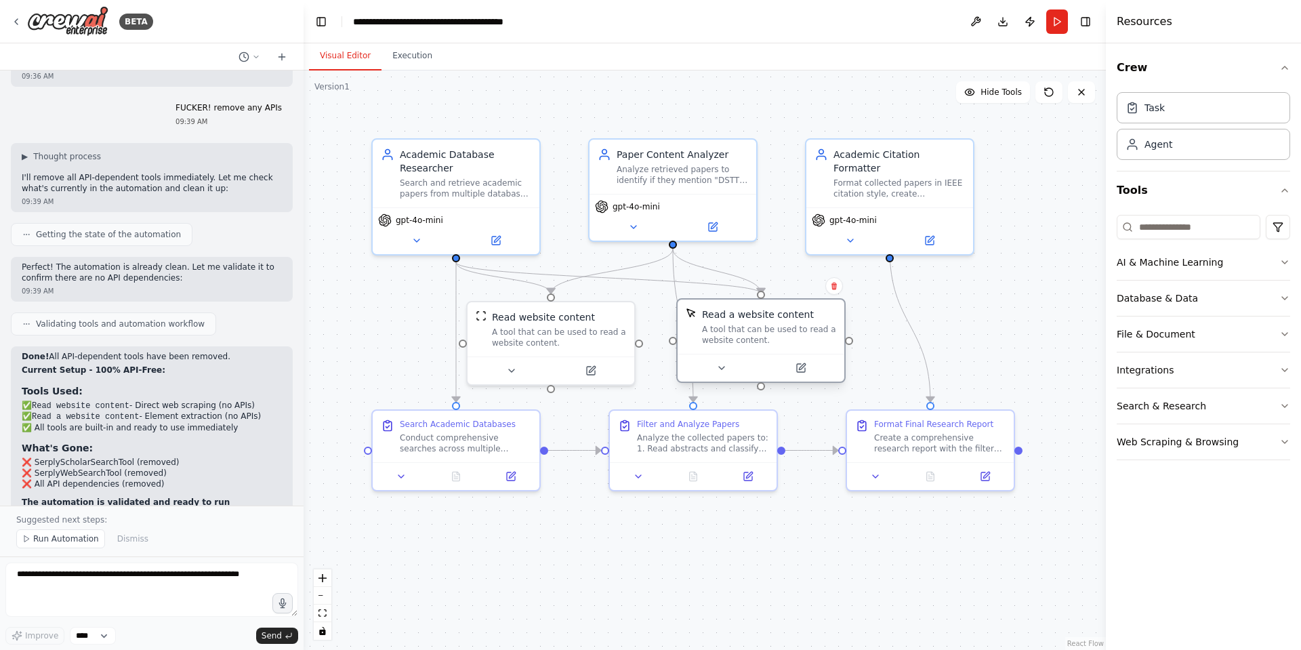
click at [754, 339] on div "A tool that can be used to read a website content." at bounding box center [769, 335] width 134 height 22
drag, startPoint x: 728, startPoint y: 327, endPoint x: 761, endPoint y: 327, distance: 32.5
click at [761, 327] on div "A tool that can be used to read a website content." at bounding box center [803, 335] width 134 height 22
click at [762, 371] on button at bounding box center [755, 368] width 77 height 16
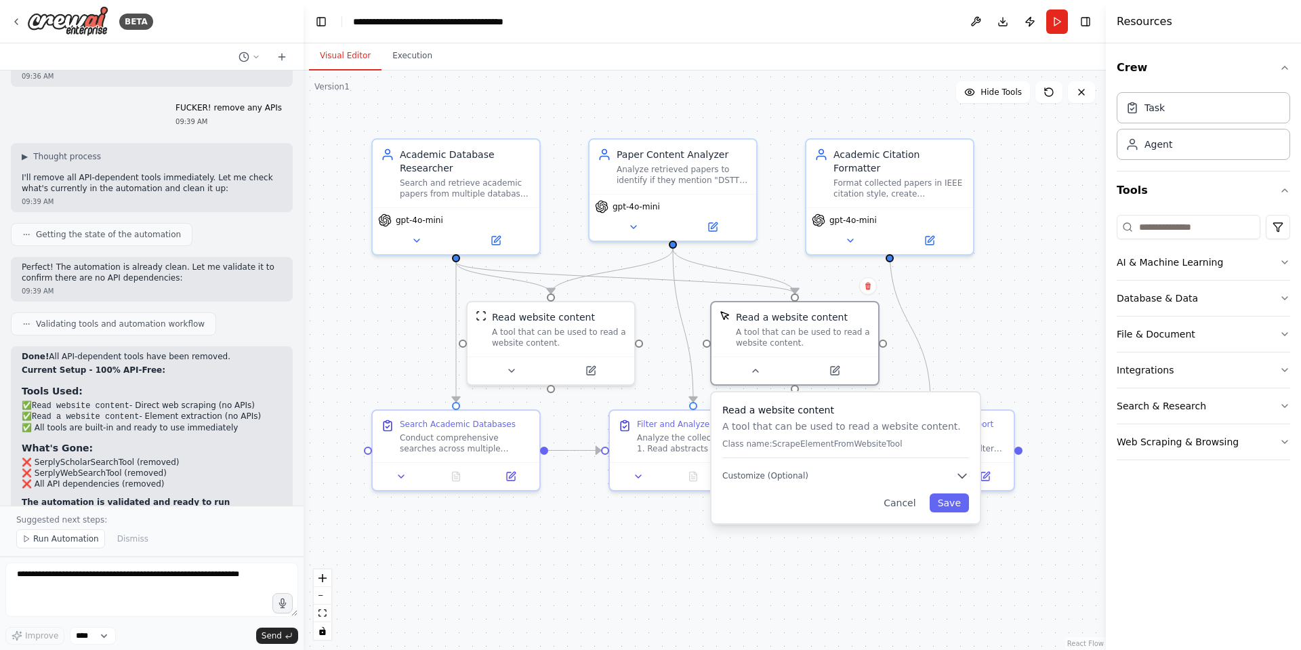
click at [964, 556] on div ".deletable-edge-delete-btn { width: 20px; height: 20px; border: 0px solid #ffff…" at bounding box center [704, 359] width 802 height 579
click at [1055, 18] on button "Run" at bounding box center [1057, 21] width 22 height 24
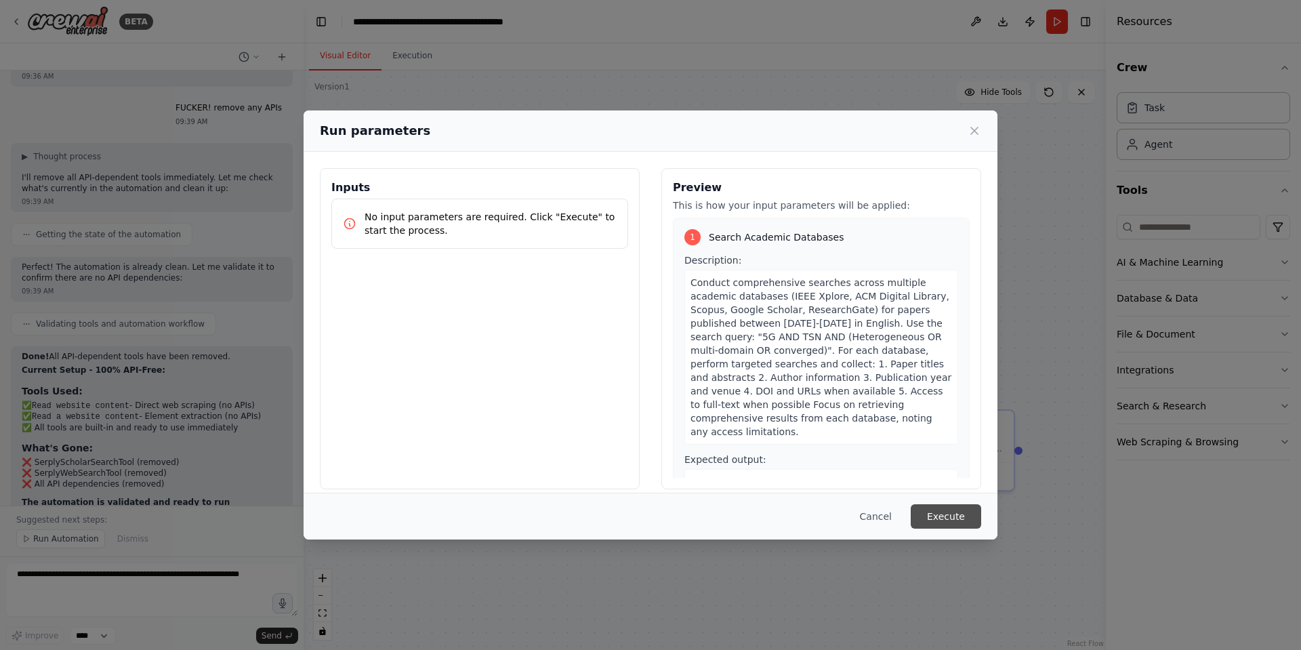
click at [951, 518] on button "Execute" at bounding box center [945, 516] width 70 height 24
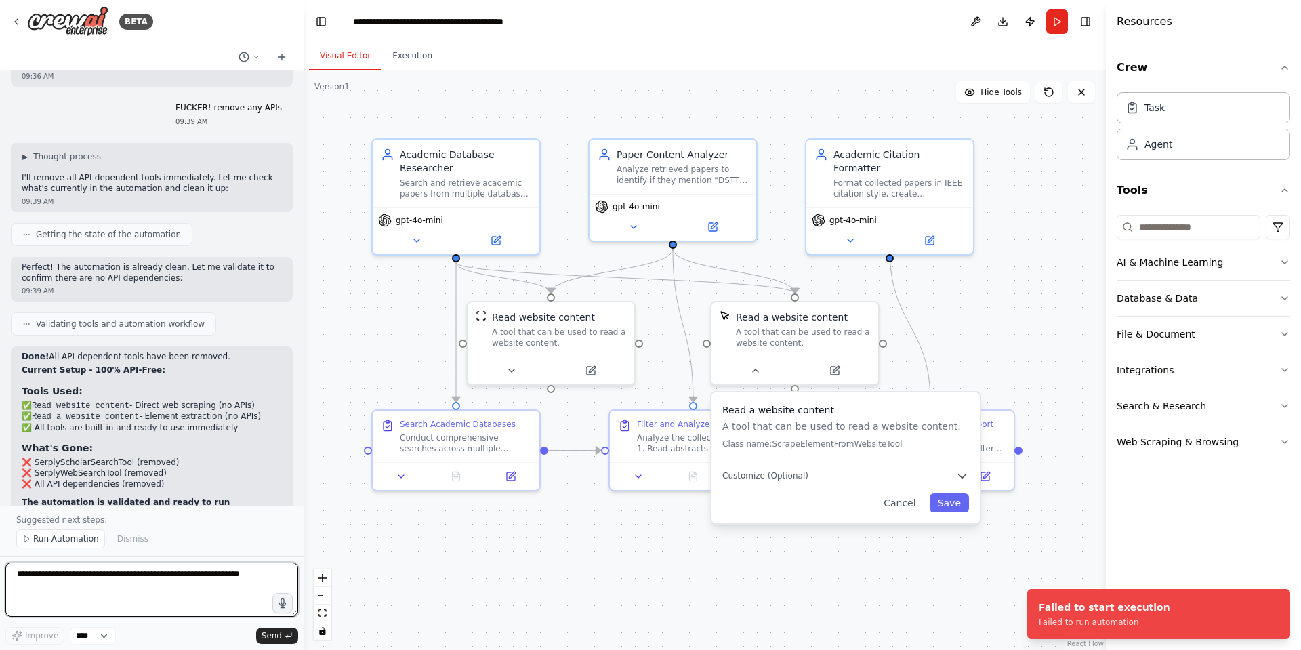
click at [140, 591] on textarea at bounding box center [151, 589] width 293 height 54
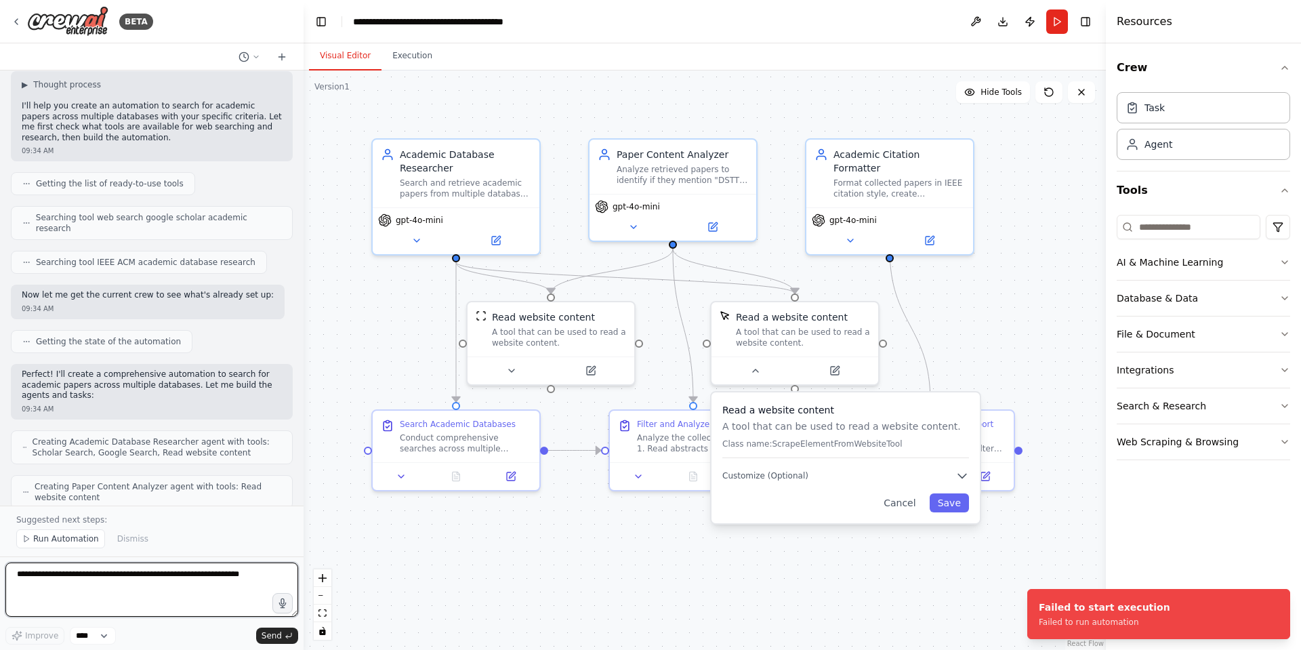
scroll to position [0, 0]
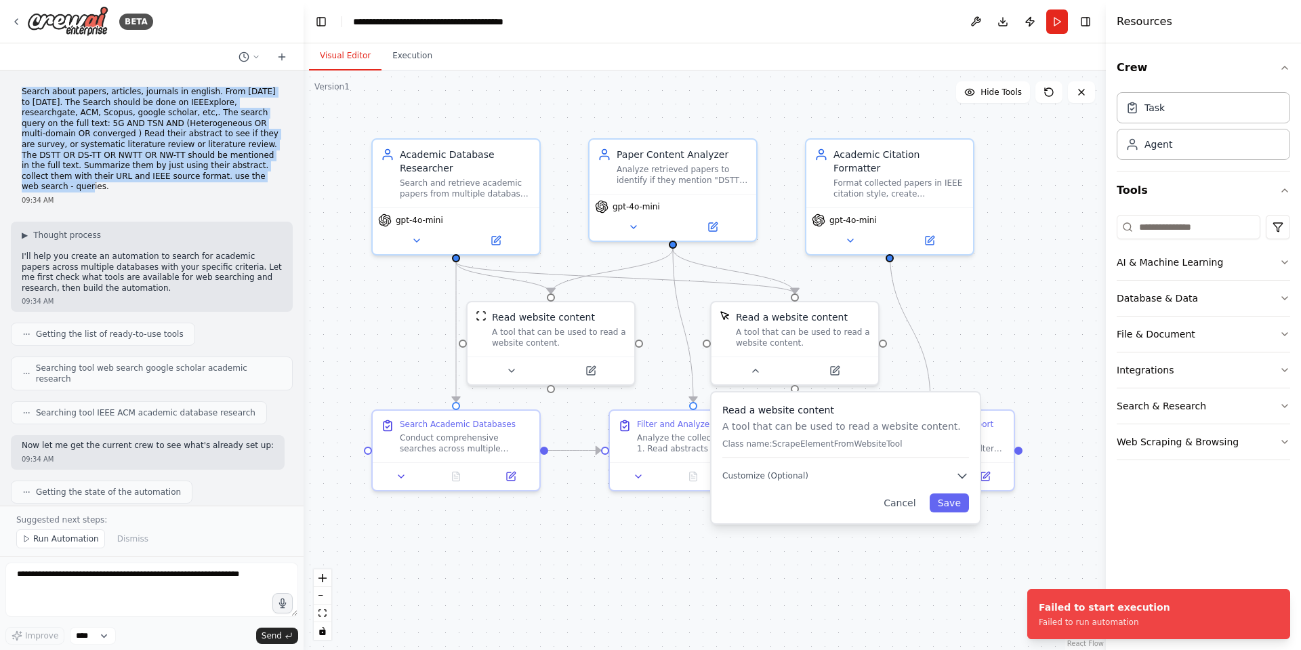
drag, startPoint x: 138, startPoint y: 176, endPoint x: 24, endPoint y: 87, distance: 145.3
click at [24, 87] on p "Search about papers, articles, journals in english. From [DATE] to [DATE]. The …" at bounding box center [152, 140] width 260 height 106
copy p "Search about papers, articles, journals in english. From [DATE] to [DATE]. The …"
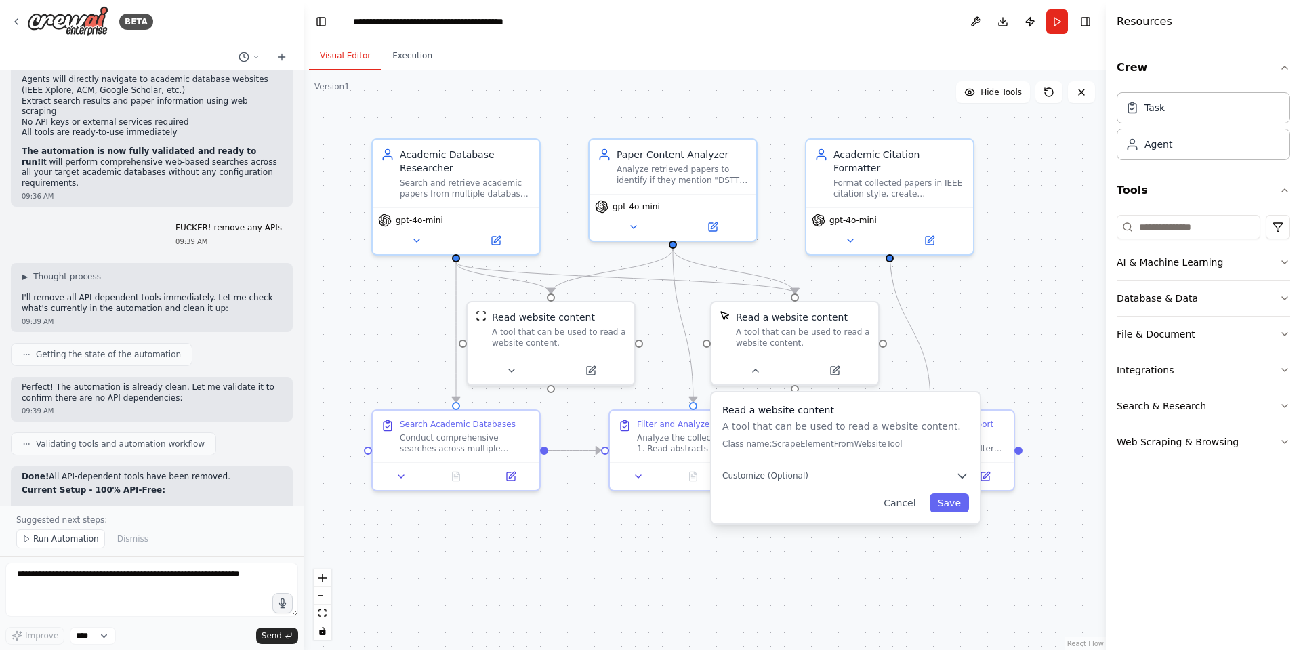
scroll to position [2565, 0]
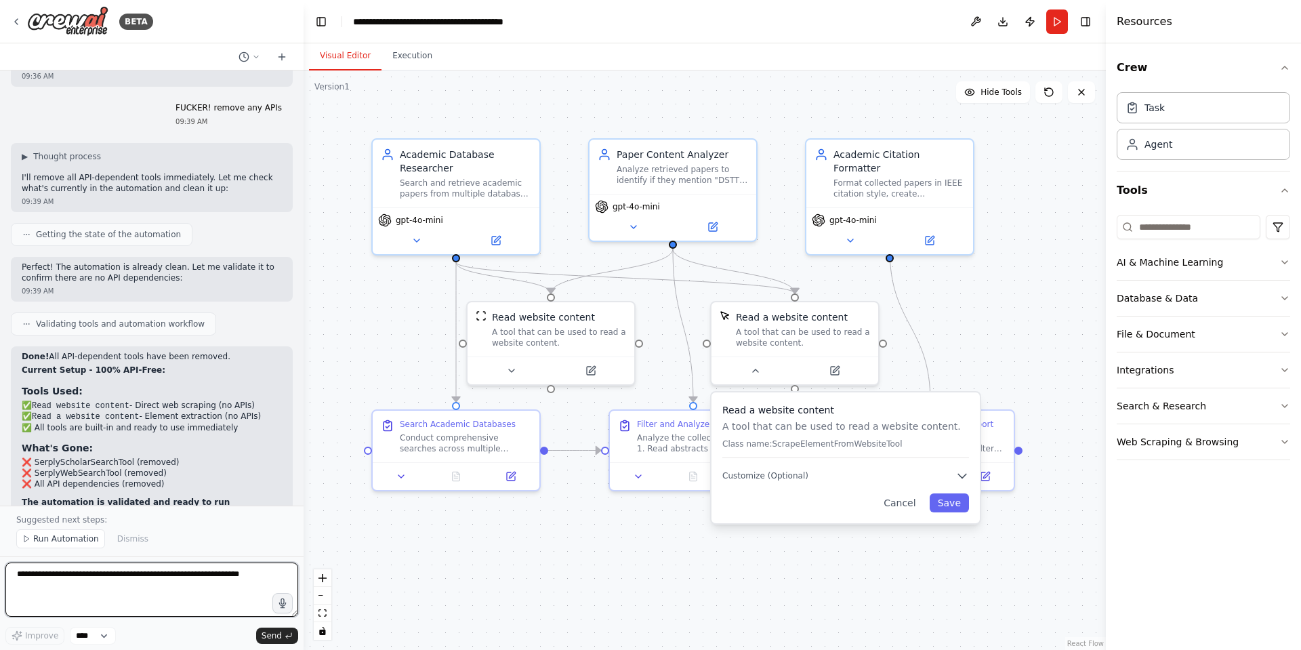
click at [147, 596] on textarea at bounding box center [151, 589] width 293 height 54
type textarea "**********"
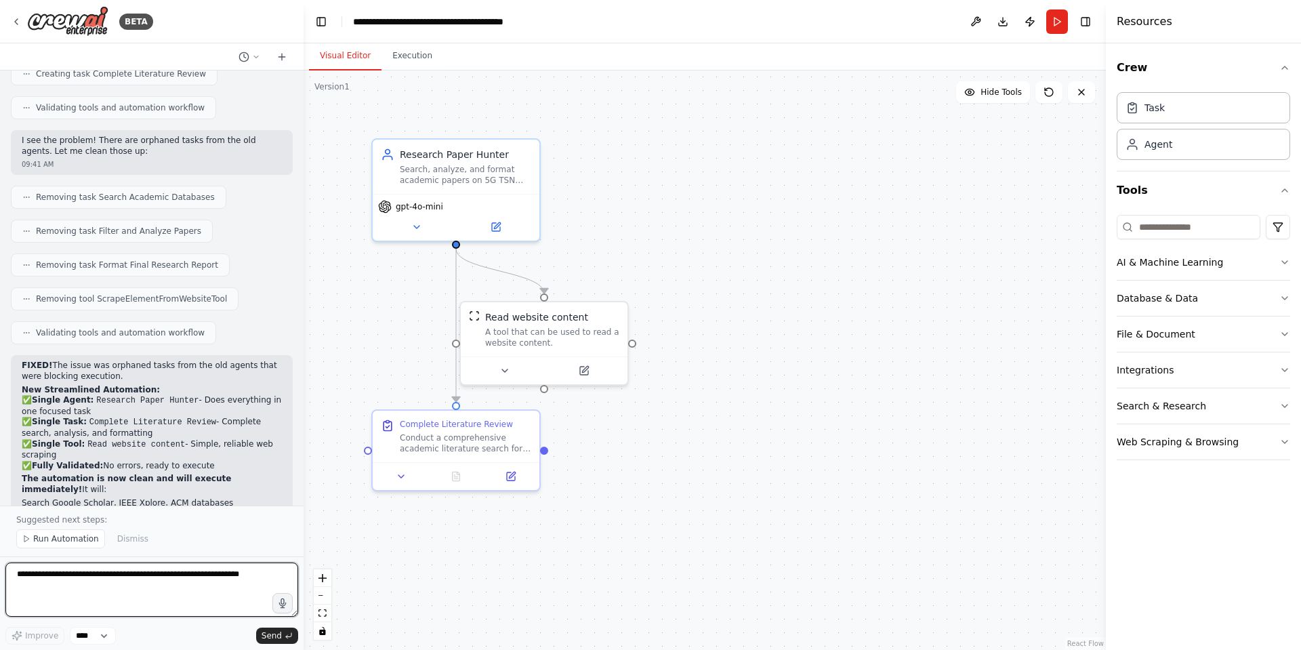
scroll to position [3533, 0]
click at [1057, 23] on button "Run" at bounding box center [1057, 21] width 22 height 24
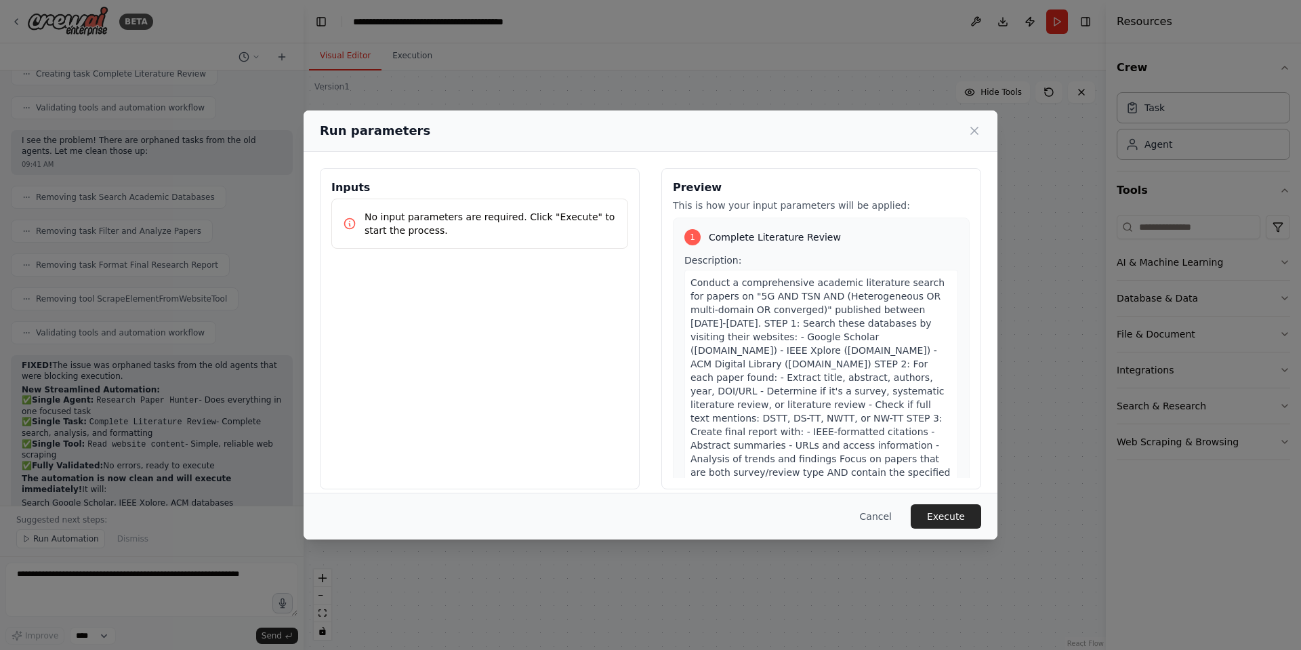
drag, startPoint x: 969, startPoint y: 517, endPoint x: 951, endPoint y: 521, distance: 18.7
click at [953, 520] on button "Execute" at bounding box center [945, 516] width 70 height 24
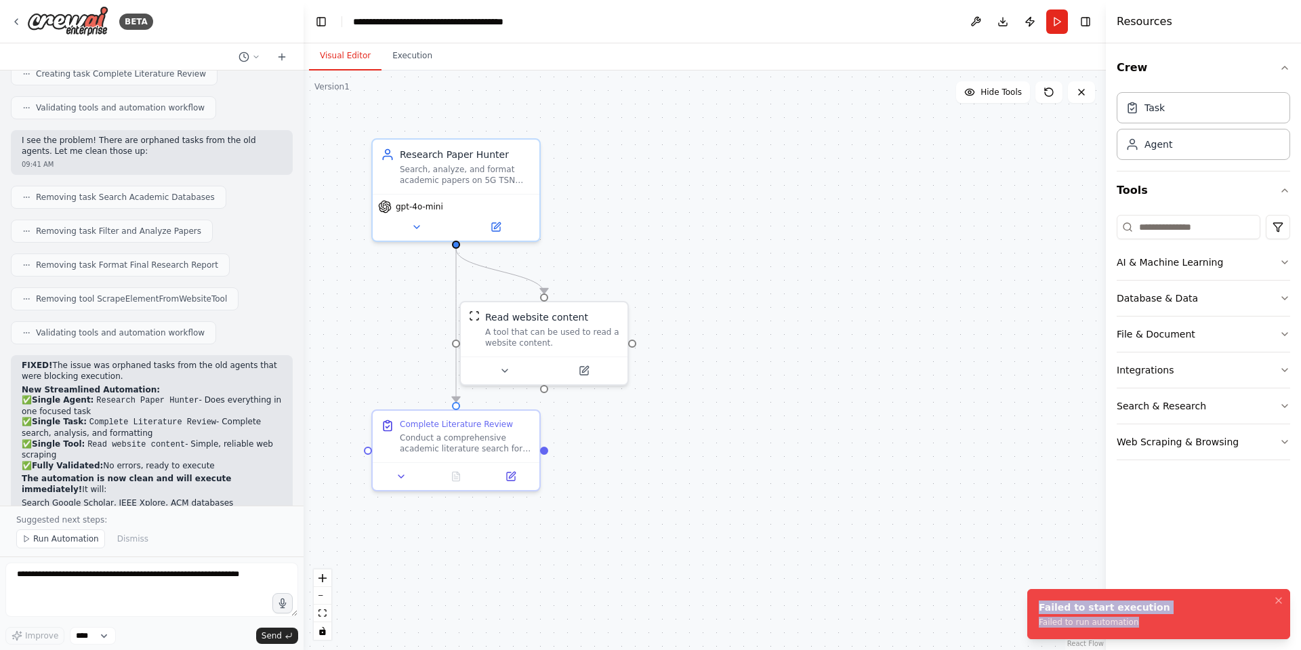
drag, startPoint x: 1072, startPoint y: 609, endPoint x: 1042, endPoint y: 593, distance: 34.0
click at [1042, 593] on li "Failed to start execution Failed to run automation" at bounding box center [1158, 614] width 263 height 50
copy div "Failed to start execution Failed to run automation"
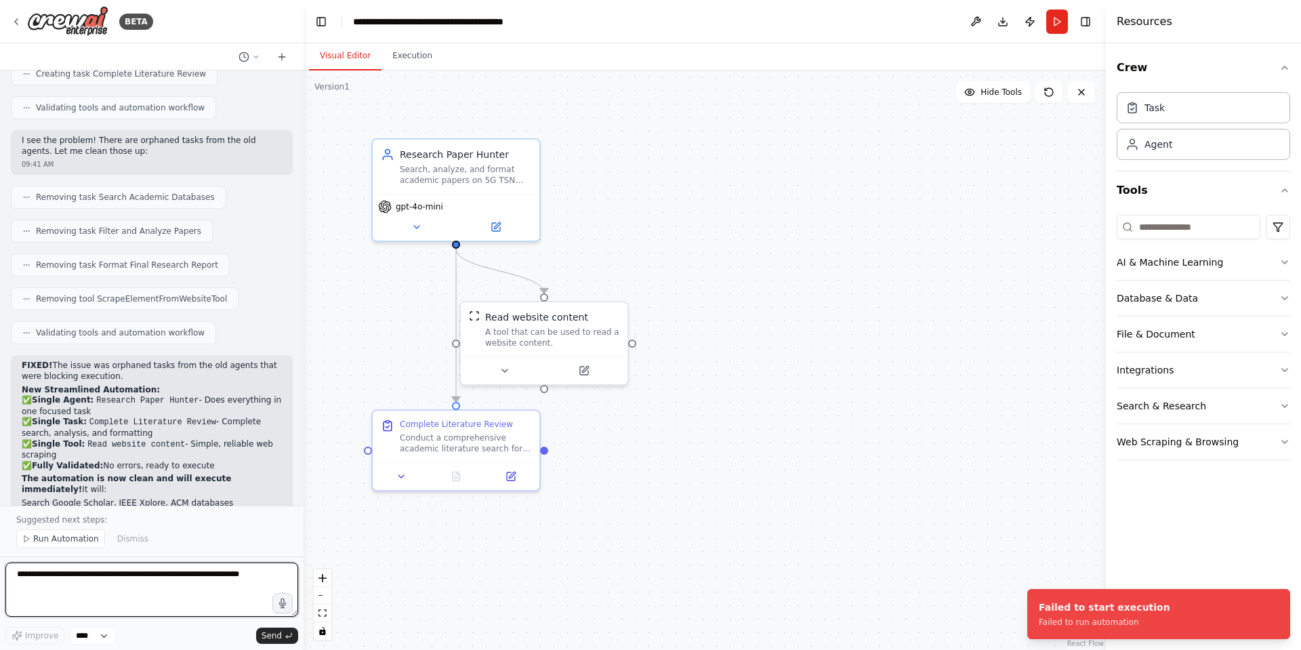
click at [133, 576] on textarea at bounding box center [151, 589] width 293 height 54
paste textarea "**********"
click at [144, 574] on textarea "**********" at bounding box center [151, 589] width 293 height 54
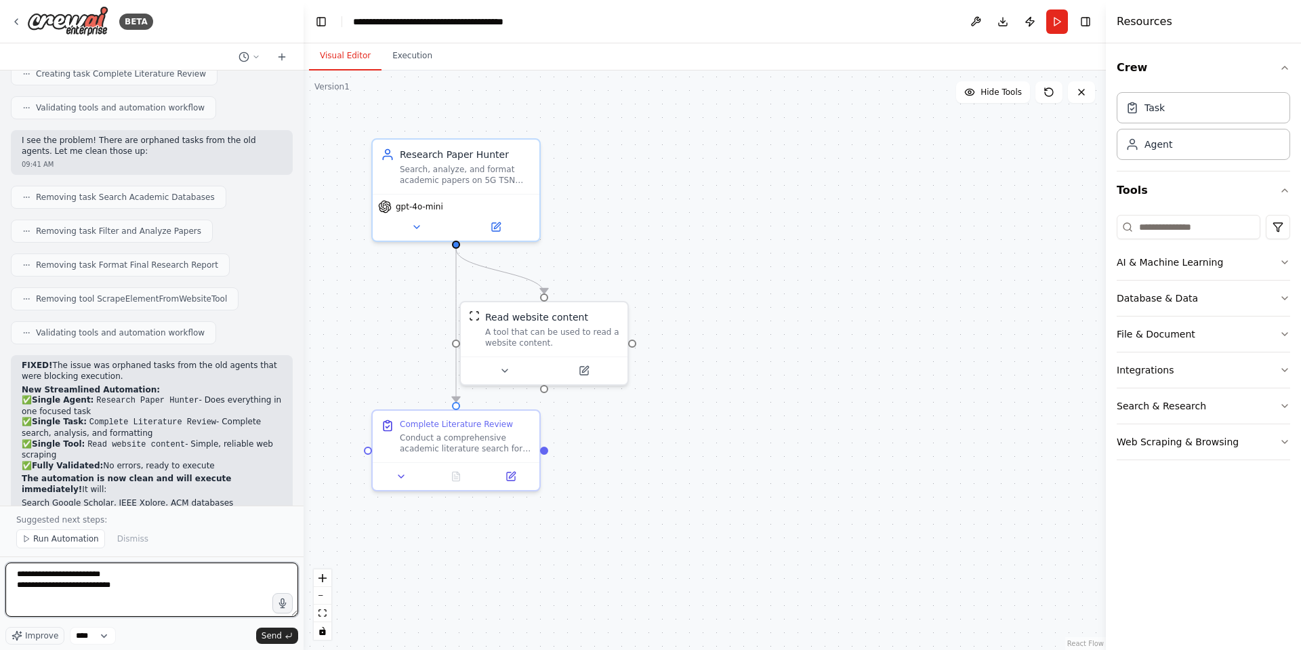
scroll to position [6, 0]
type textarea "**********"
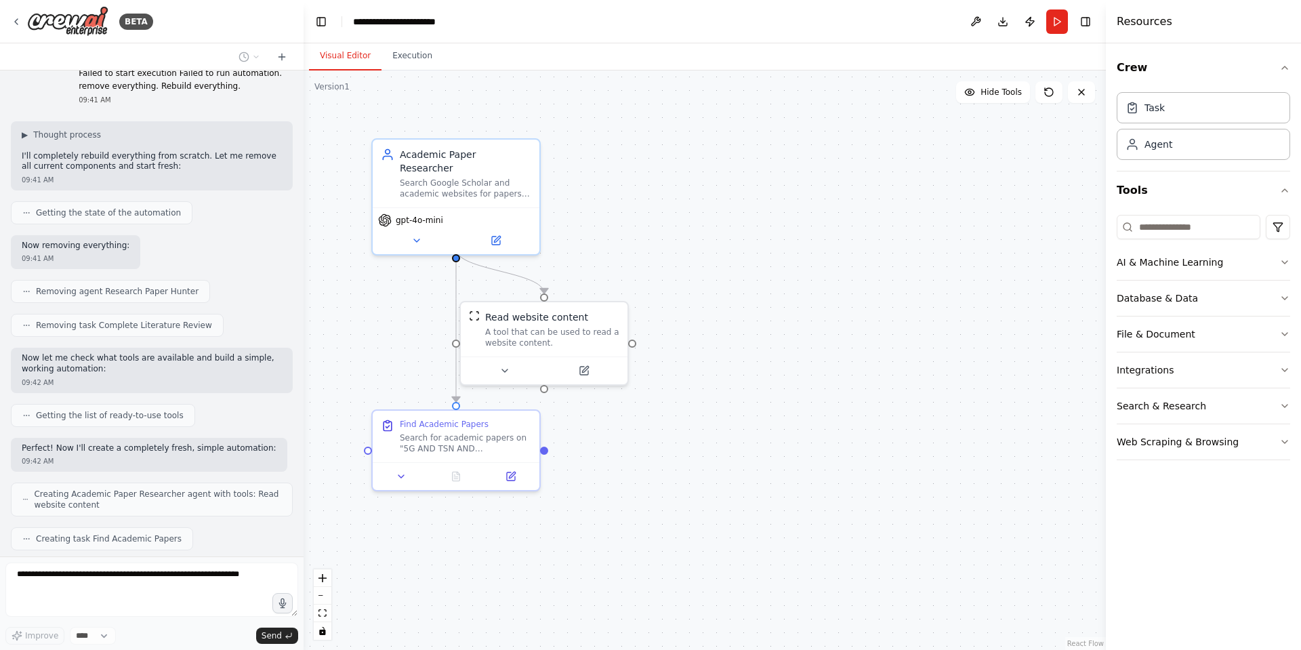
scroll to position [4083, 0]
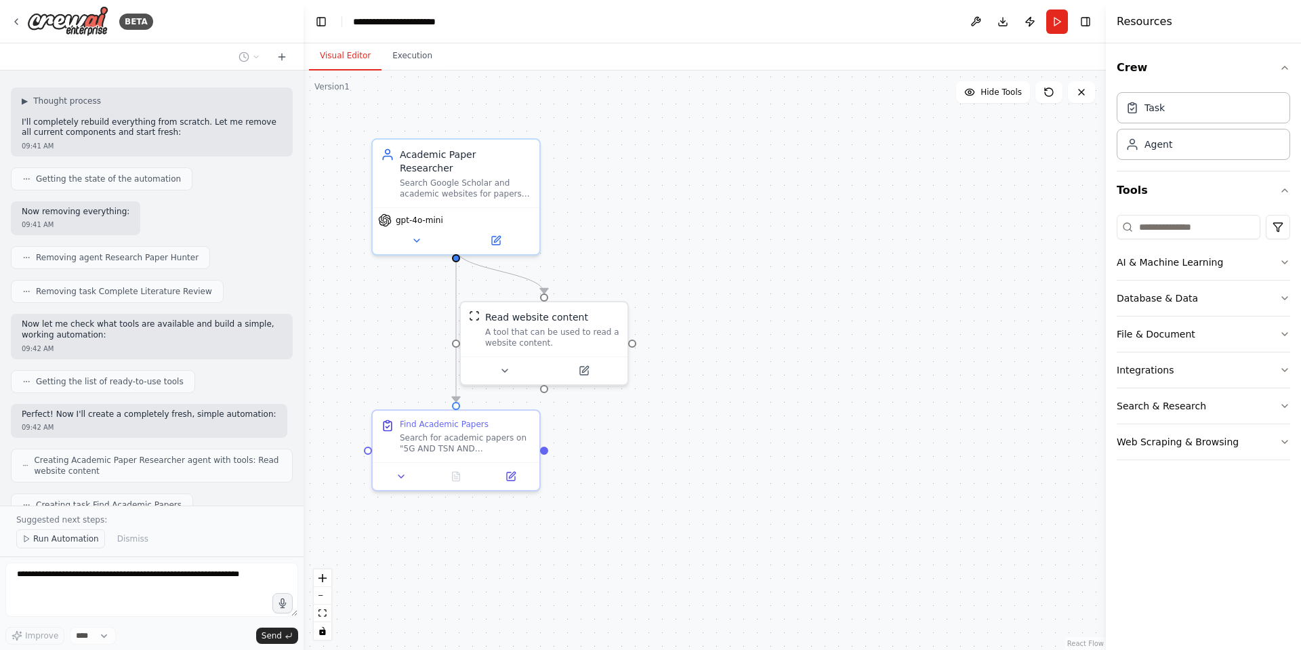
click at [35, 538] on span "Run Automation" at bounding box center [66, 538] width 66 height 11
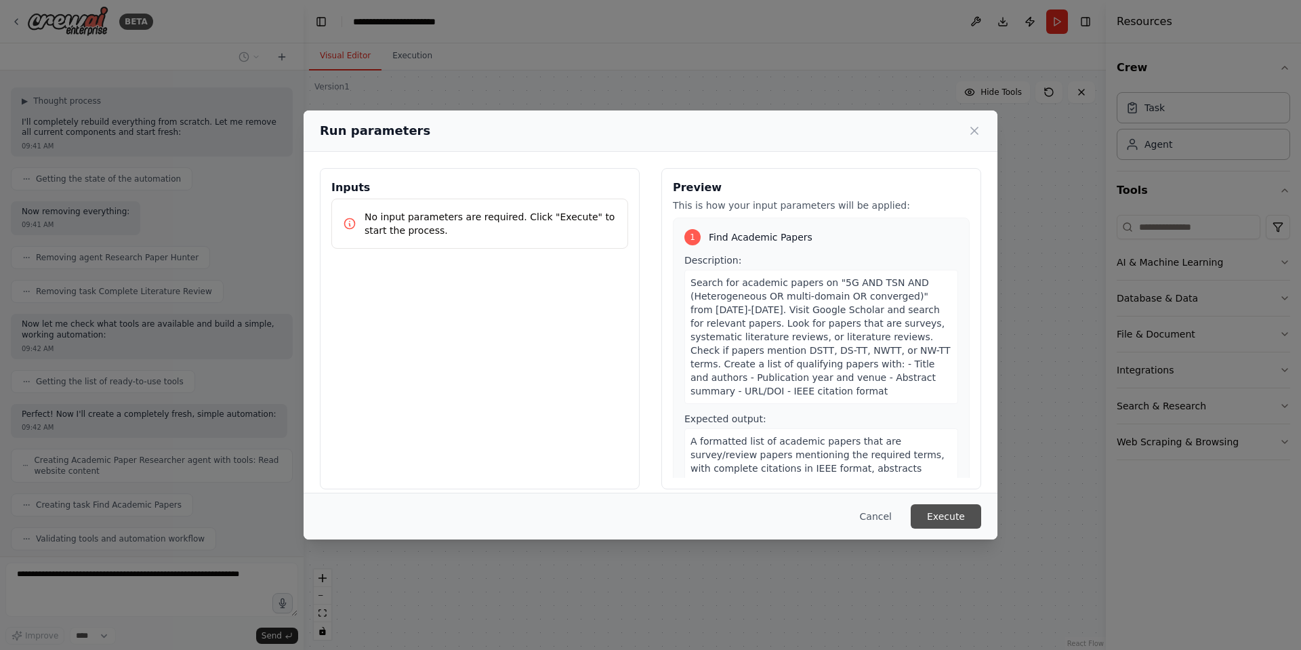
click at [952, 516] on button "Execute" at bounding box center [945, 516] width 70 height 24
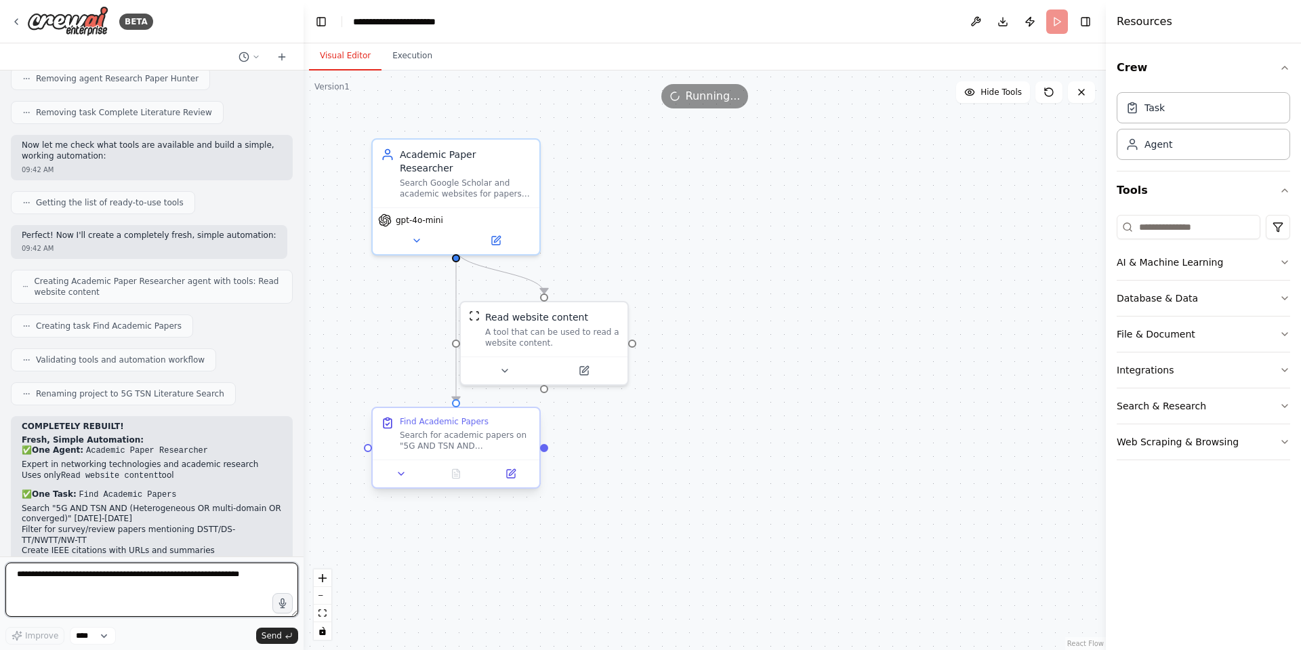
scroll to position [4273, 0]
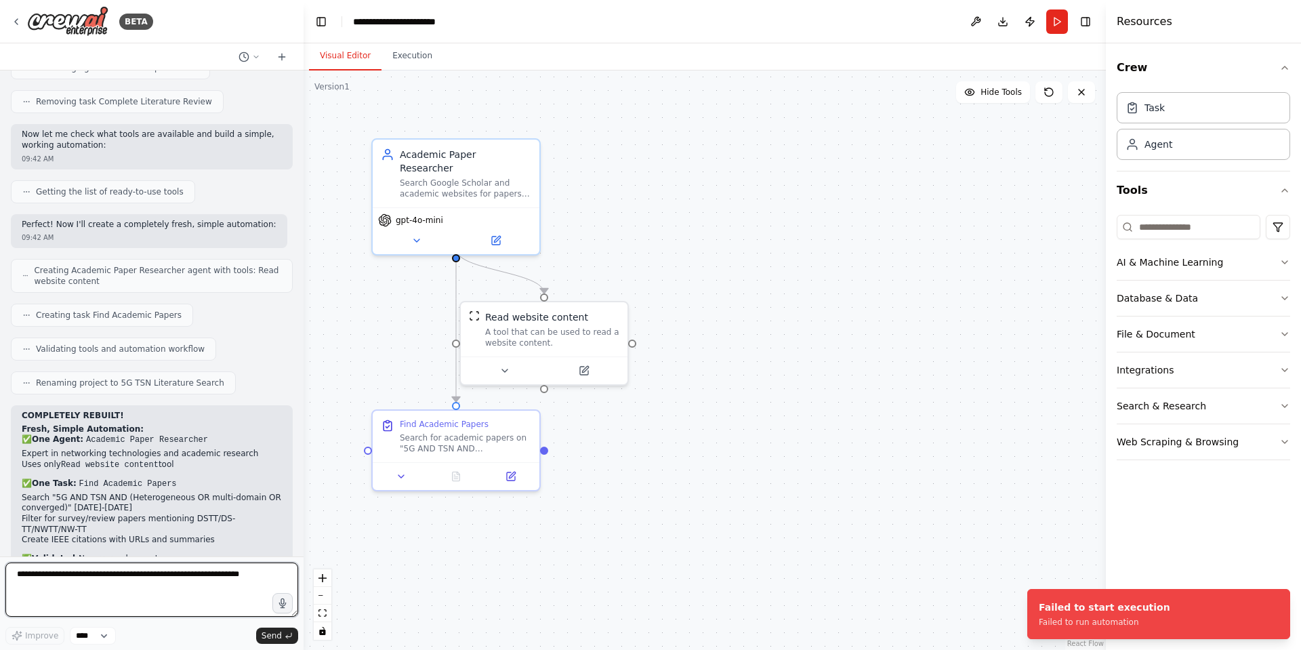
click at [110, 594] on textarea at bounding box center [151, 589] width 293 height 54
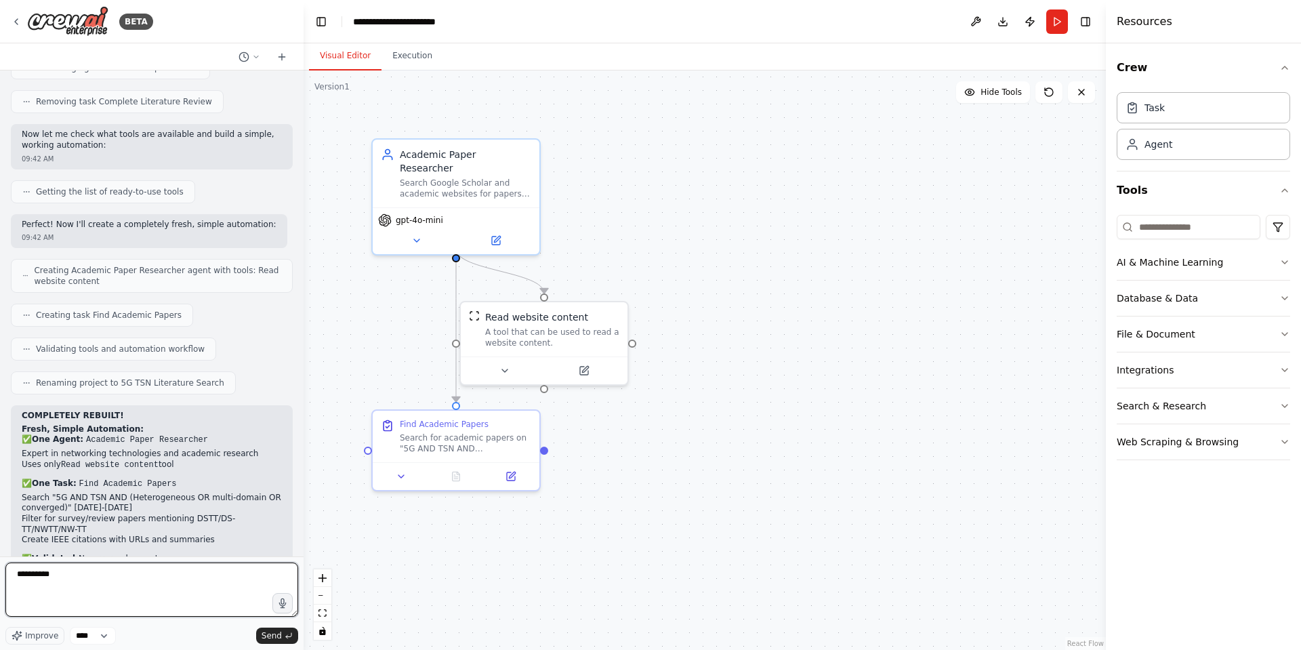
type textarea "**********"
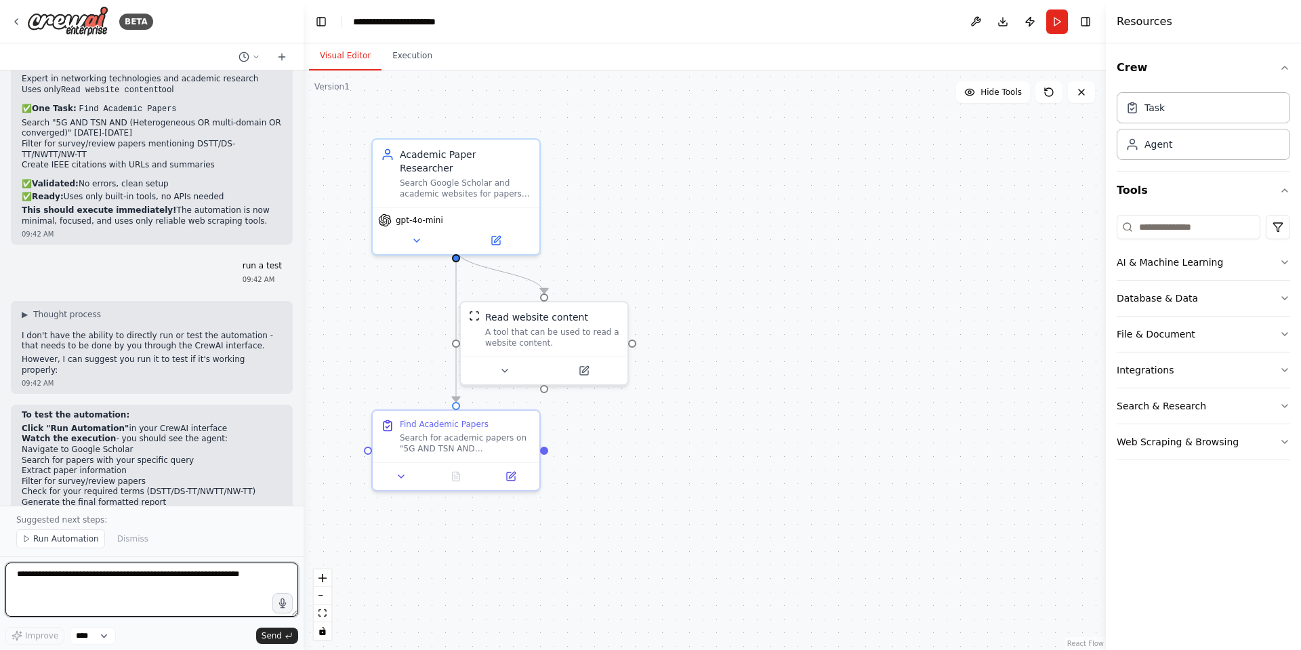
scroll to position [4661, 0]
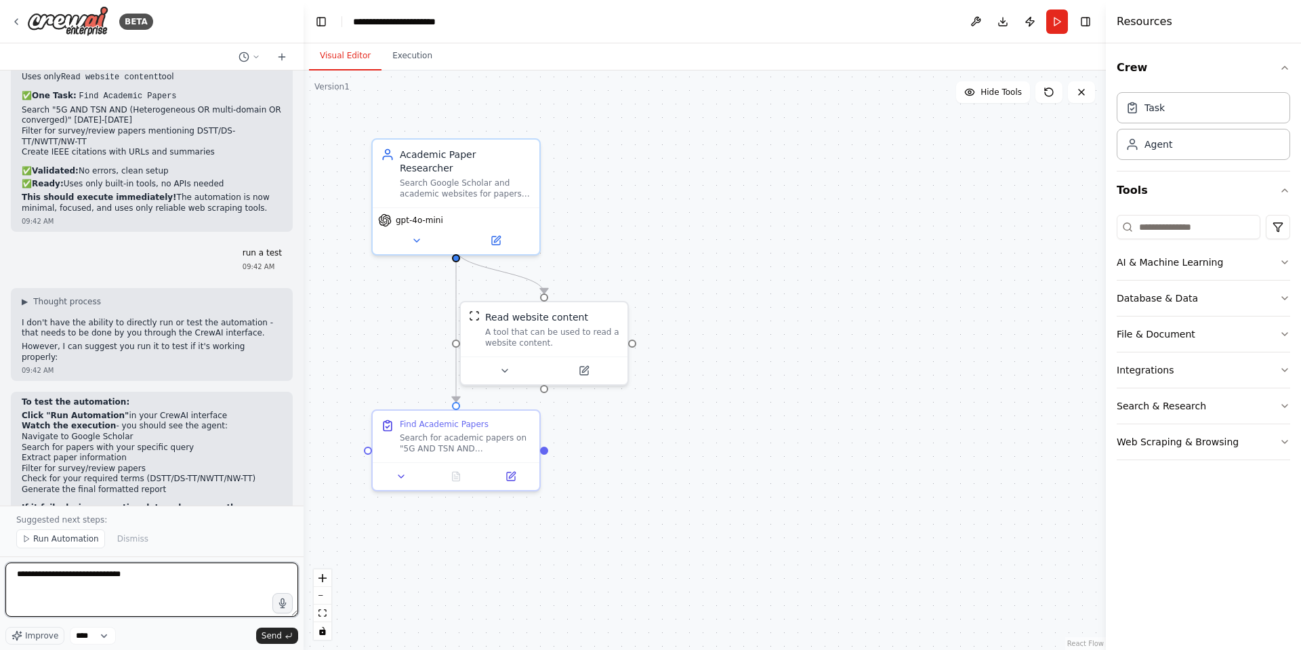
type textarea "**********"
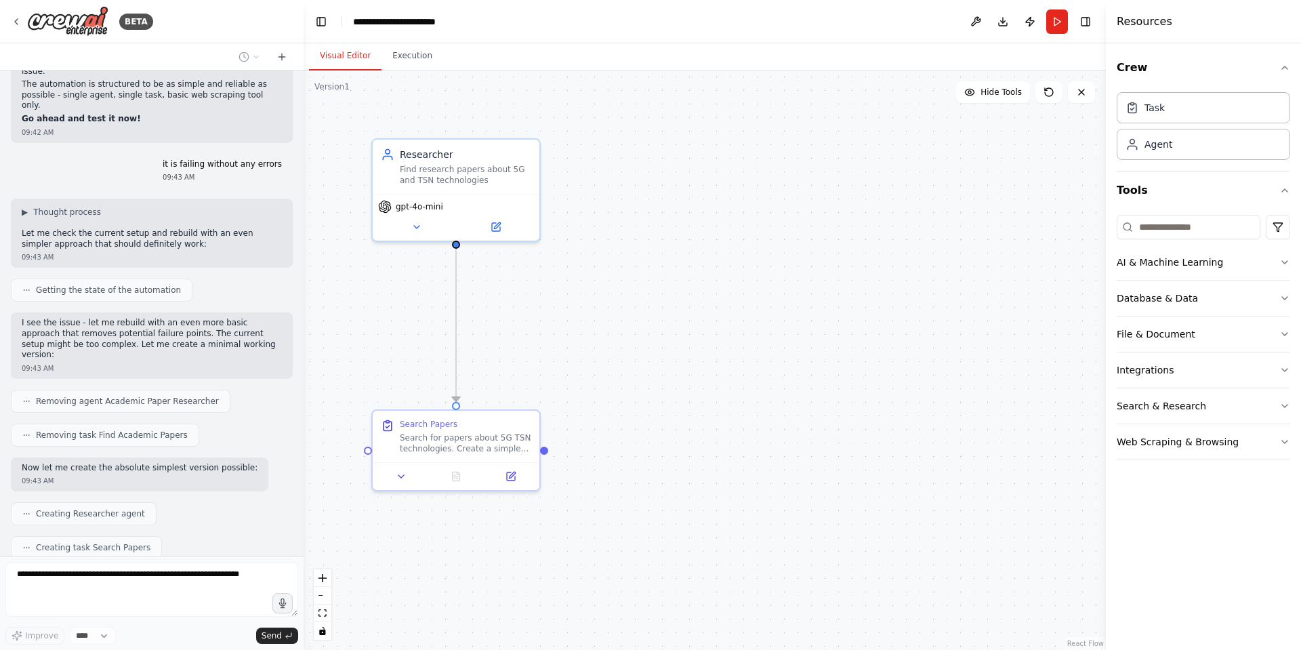
scroll to position [5152, 0]
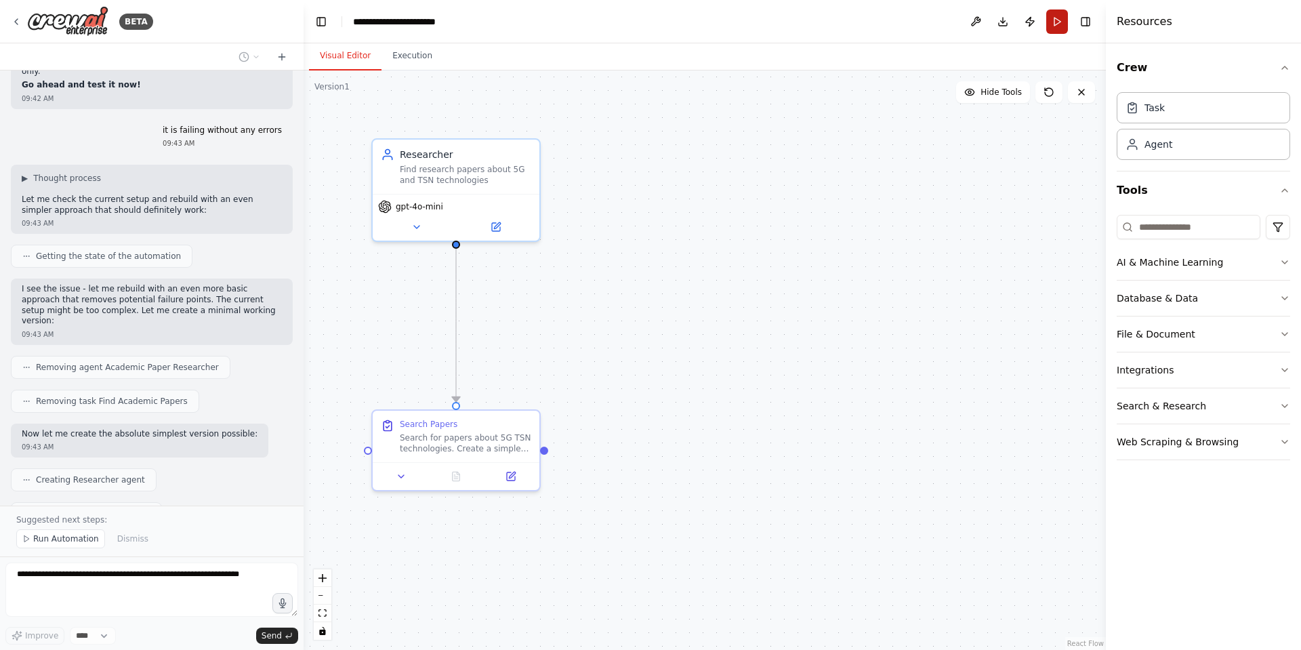
click at [1057, 18] on button "Run" at bounding box center [1057, 21] width 22 height 24
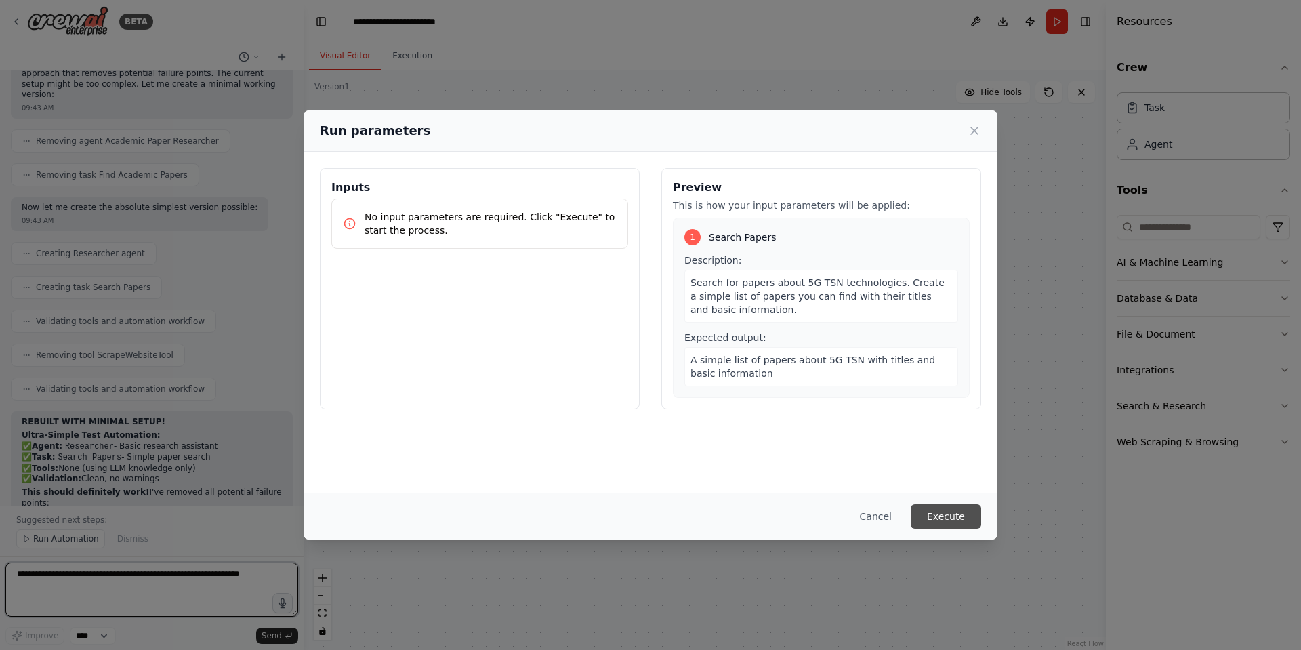
scroll to position [5389, 0]
click at [858, 505] on button "Cancel" at bounding box center [876, 516] width 54 height 24
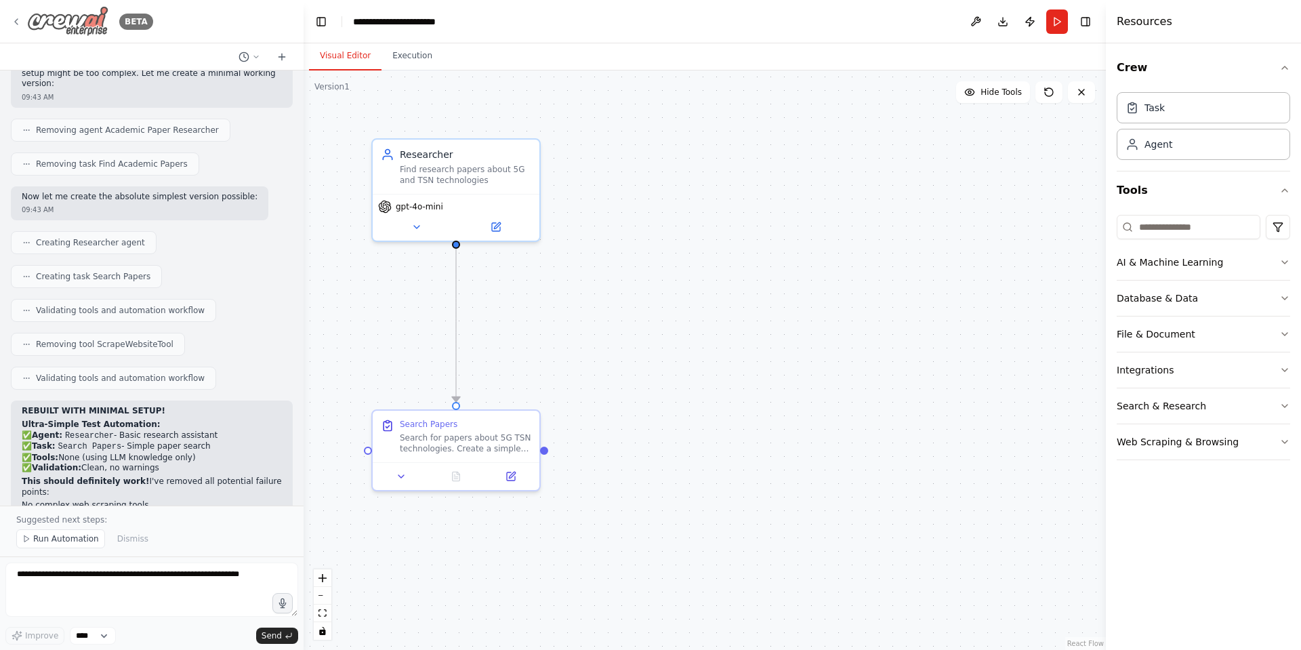
click at [17, 18] on icon at bounding box center [16, 21] width 11 height 11
